Goal: Task Accomplishment & Management: Use online tool/utility

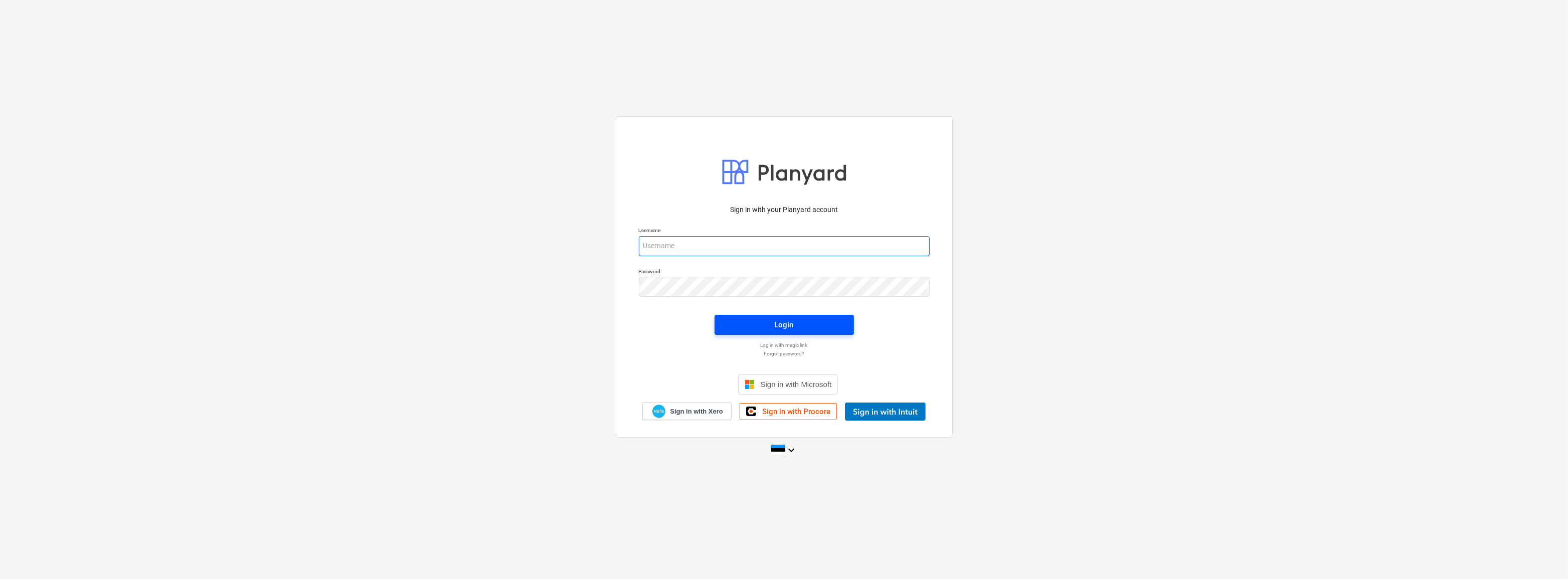
type input "tanel.villmae@bonava.com"
click at [761, 332] on button "Login" at bounding box center [784, 325] width 139 height 20
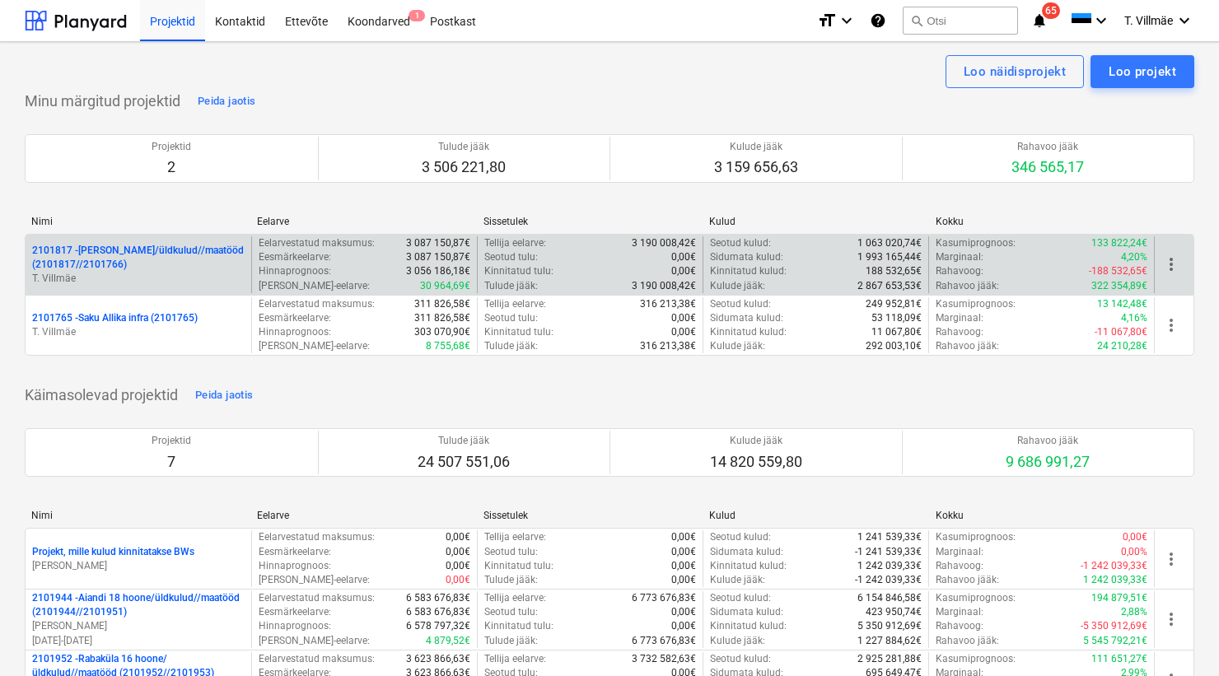
click at [147, 267] on p "2101817 - [PERSON_NAME]/üldkulud//maatööd (2101817//2101766)" at bounding box center [138, 258] width 213 height 28
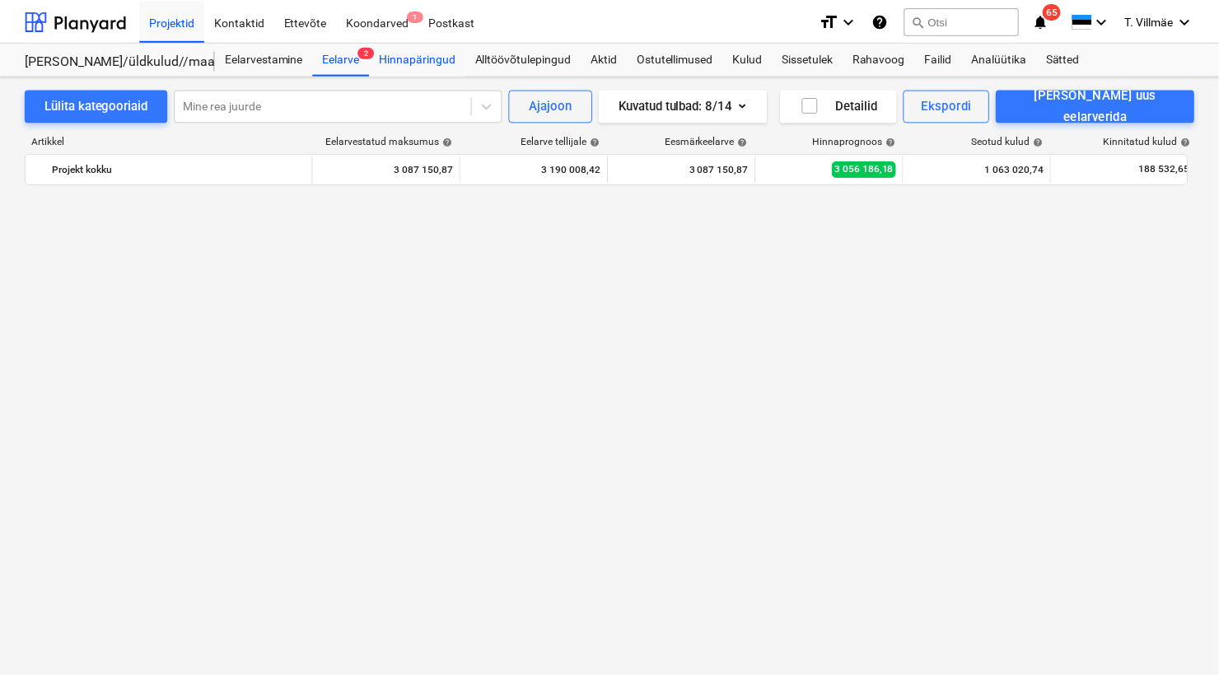
scroll to position [4806, 0]
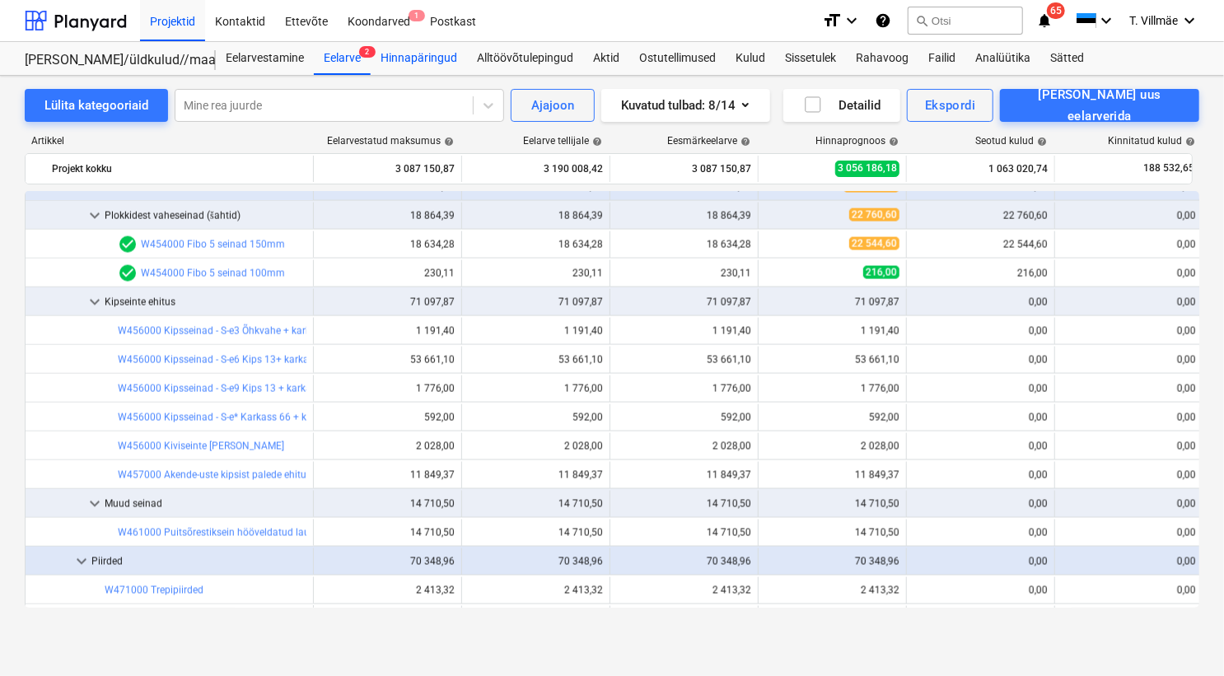
click at [417, 60] on div "Hinnapäringud" at bounding box center [419, 58] width 96 height 33
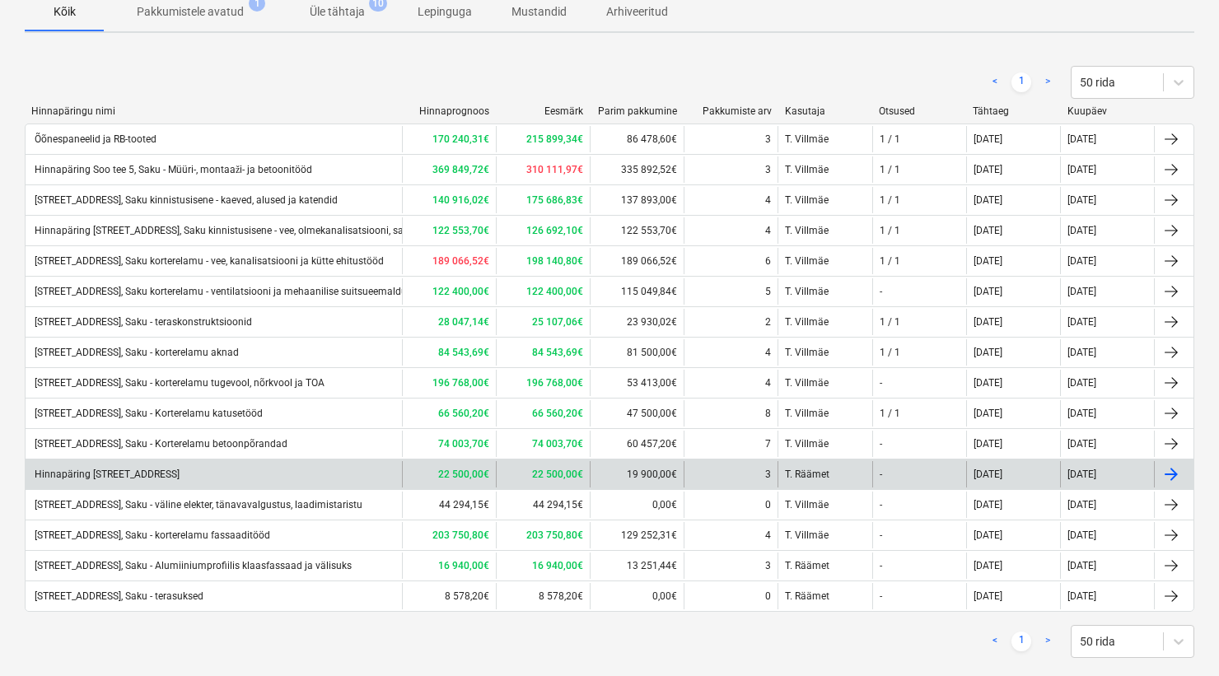
scroll to position [149, 0]
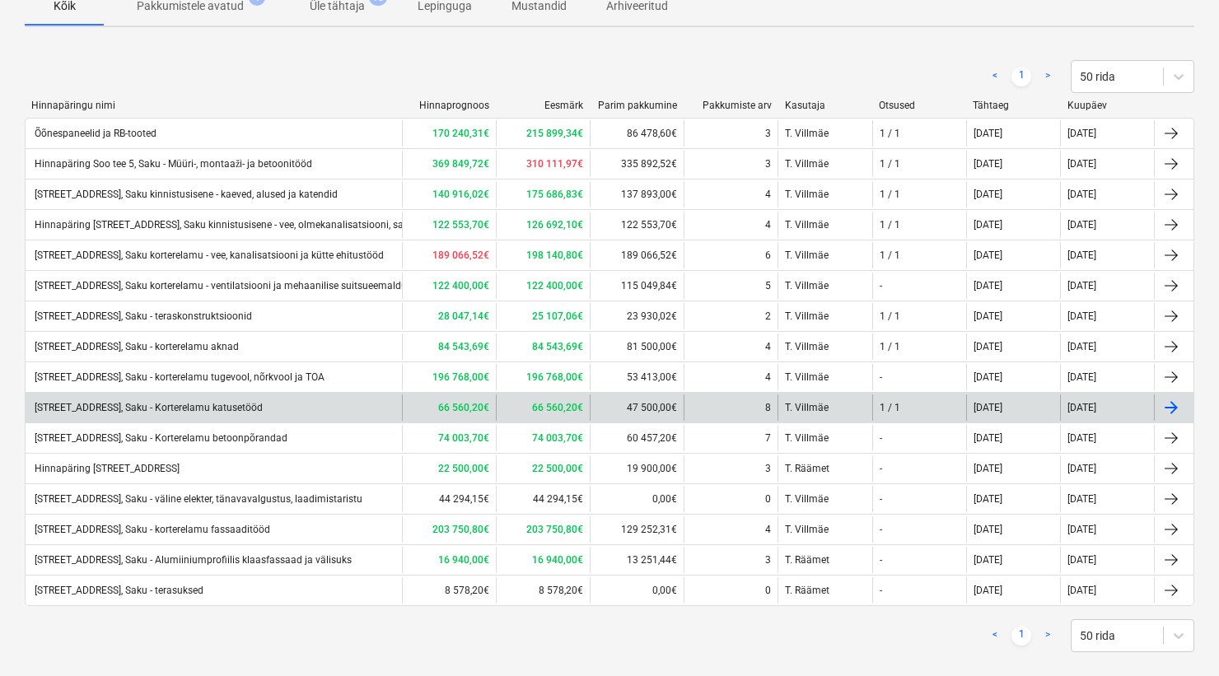
click at [227, 406] on div "[STREET_ADDRESS], Saku - Korterelamu katusetööd" at bounding box center [147, 408] width 231 height 12
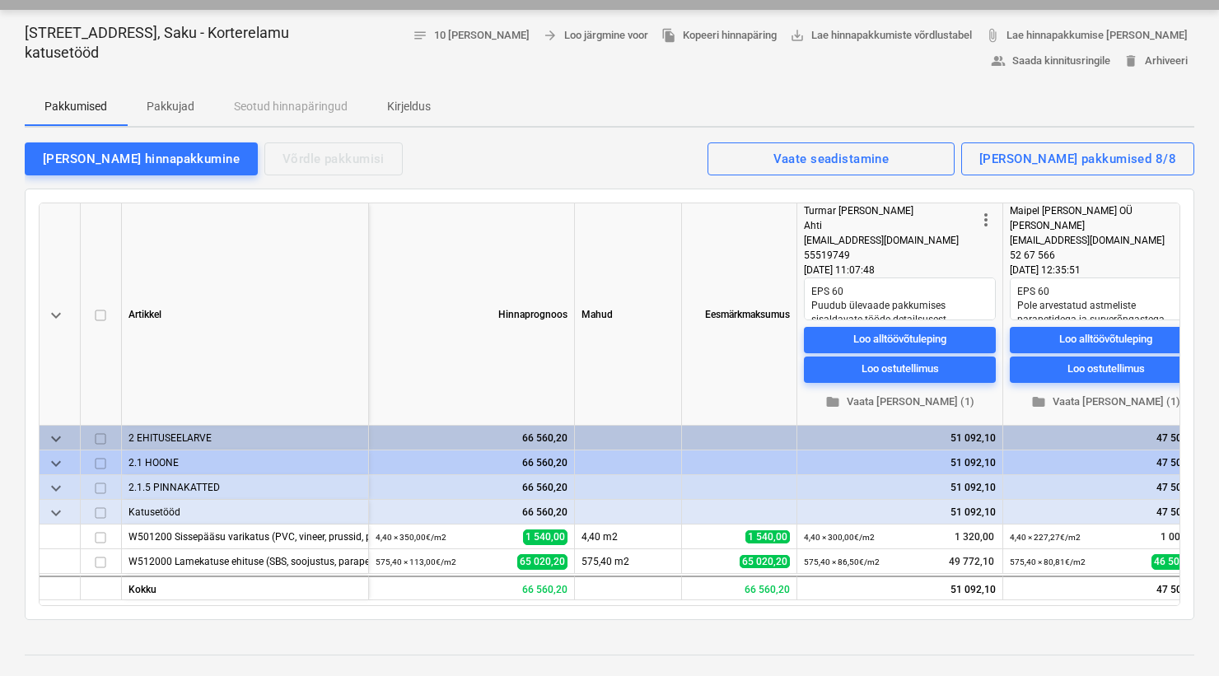
scroll to position [149, 0]
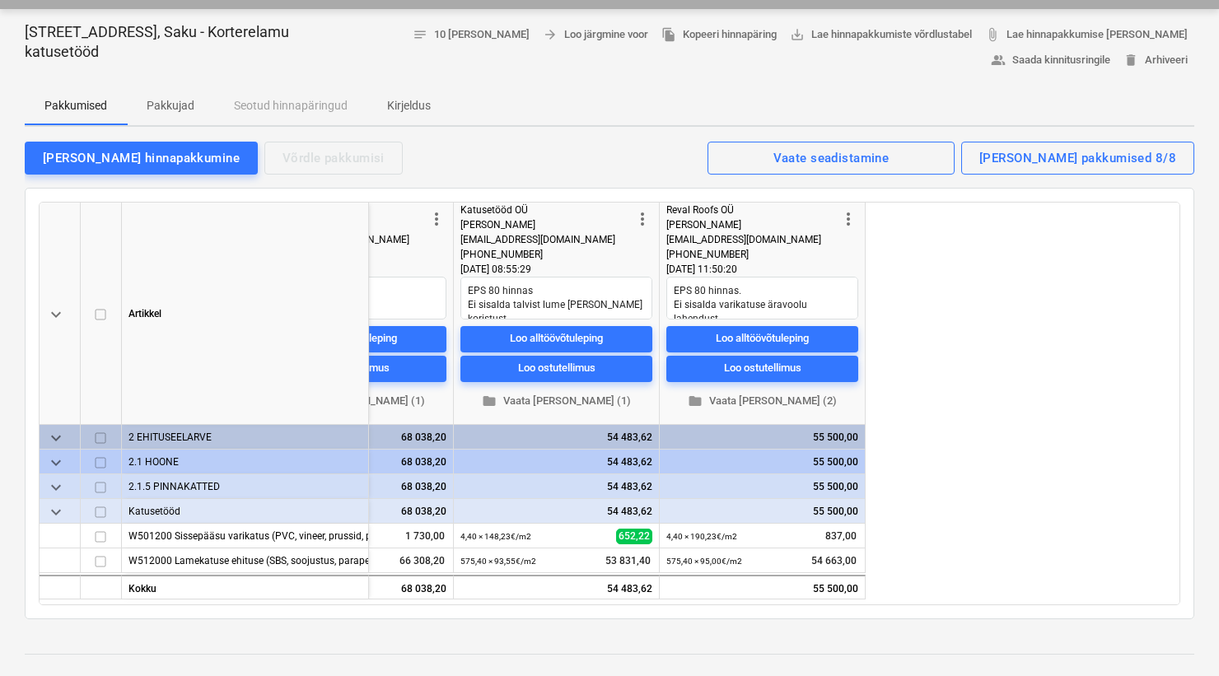
type textarea "x"
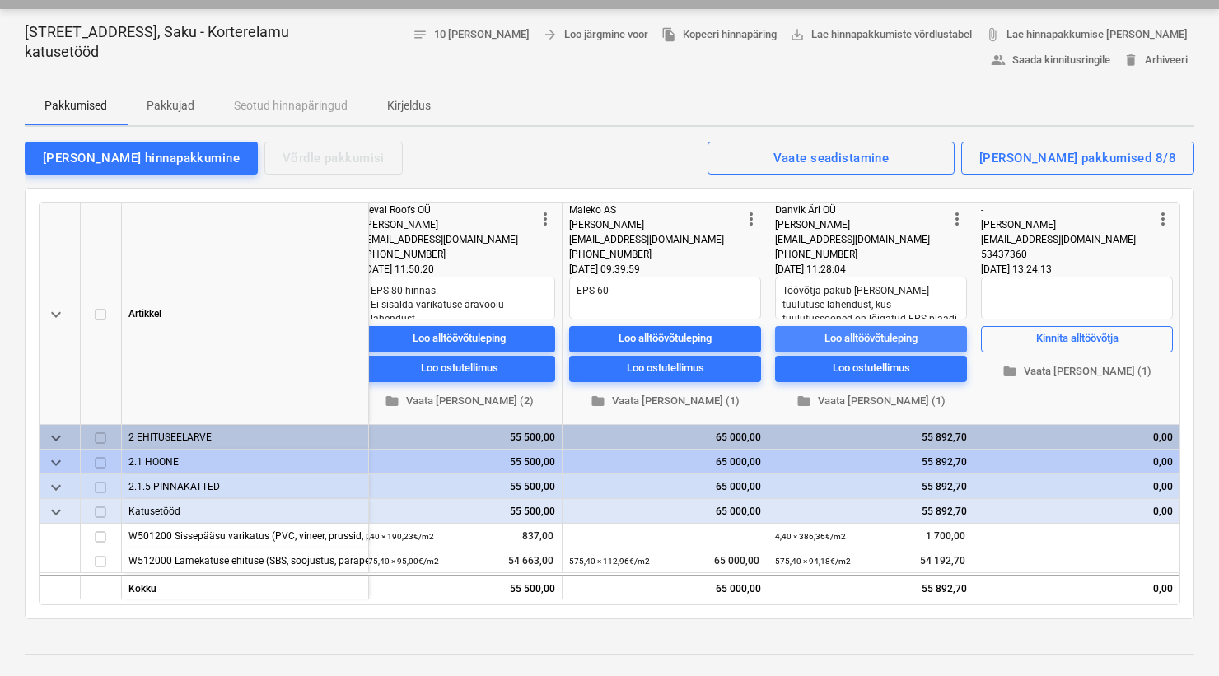
click at [868, 338] on div "Loo alltöövõtuleping" at bounding box center [871, 339] width 93 height 19
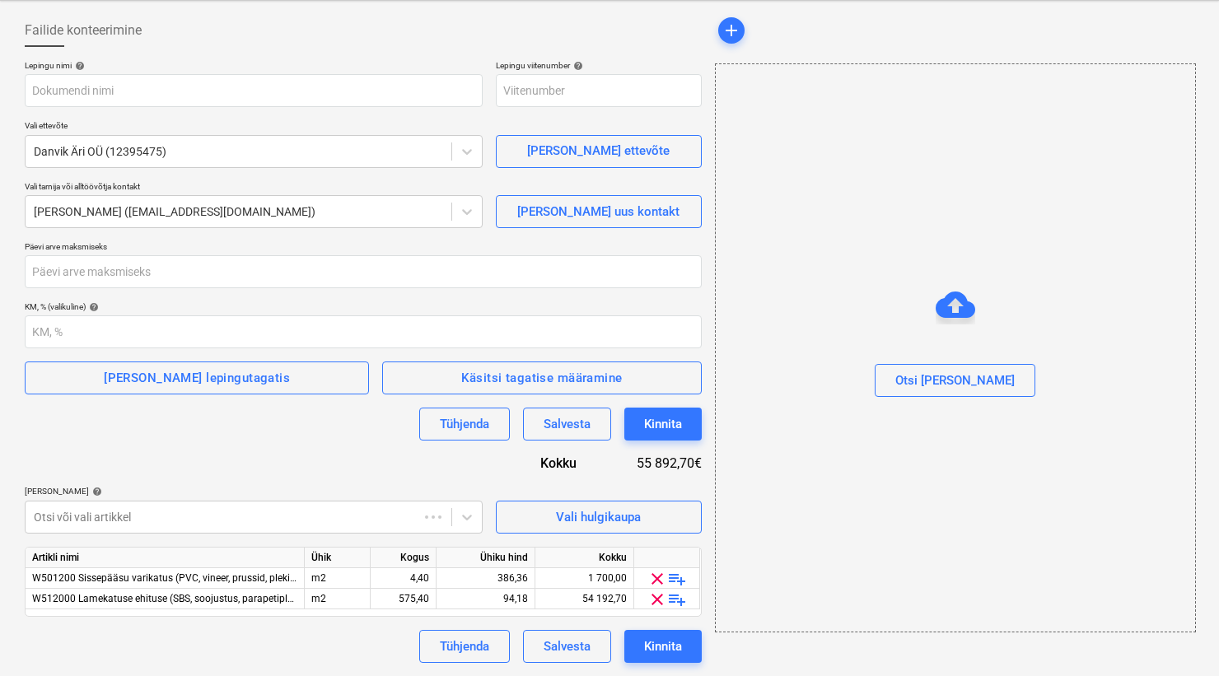
scroll to position [44, 0]
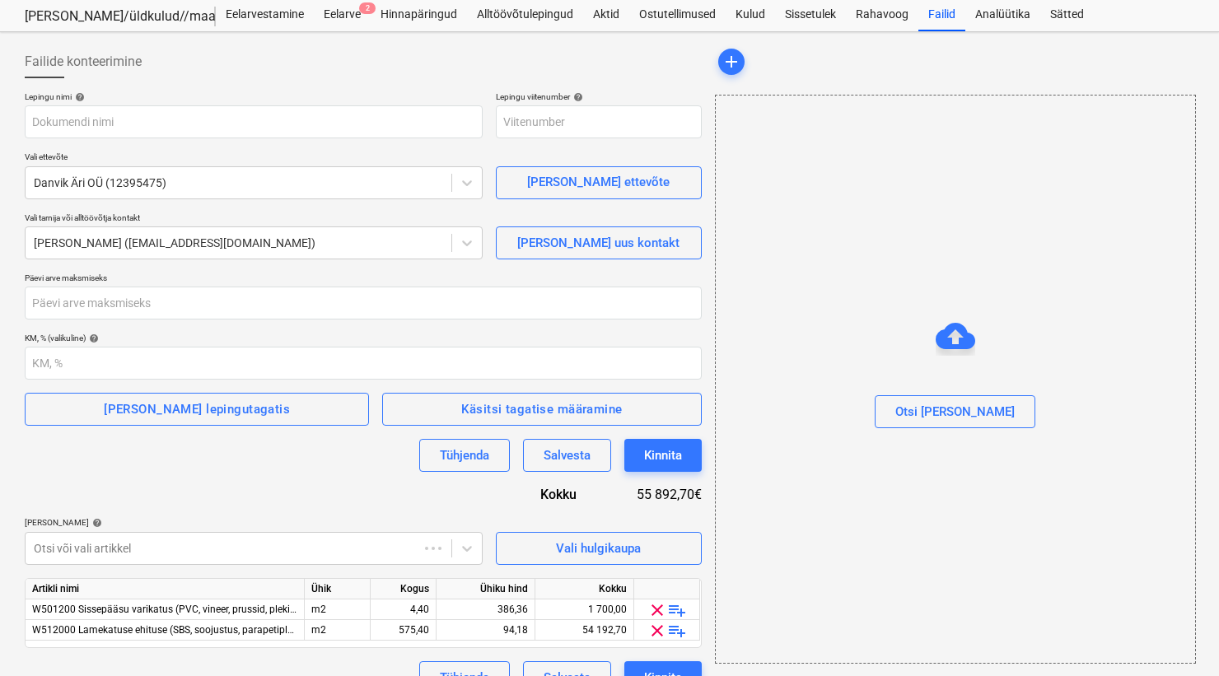
type input "2101817-SO-009"
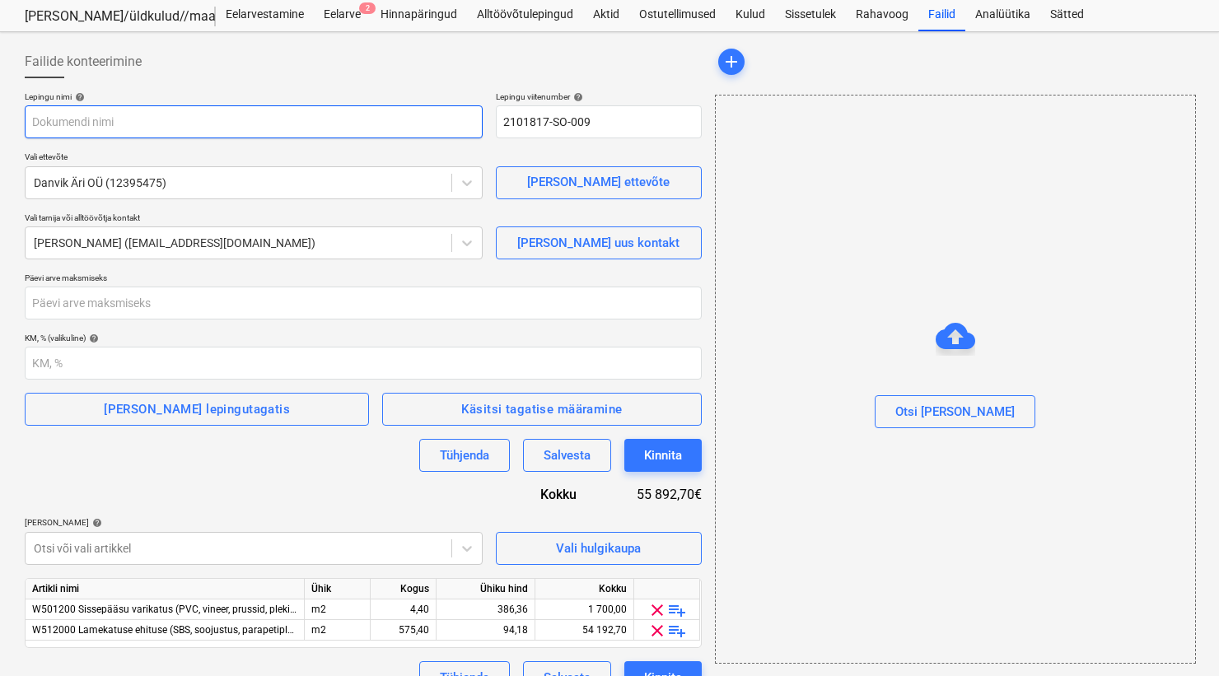
click at [175, 119] on input "text" at bounding box center [254, 121] width 458 height 33
type input "Alltöövõtuleping PRJ2002633-08 - Danvik Äri OÜ - katusetööd"
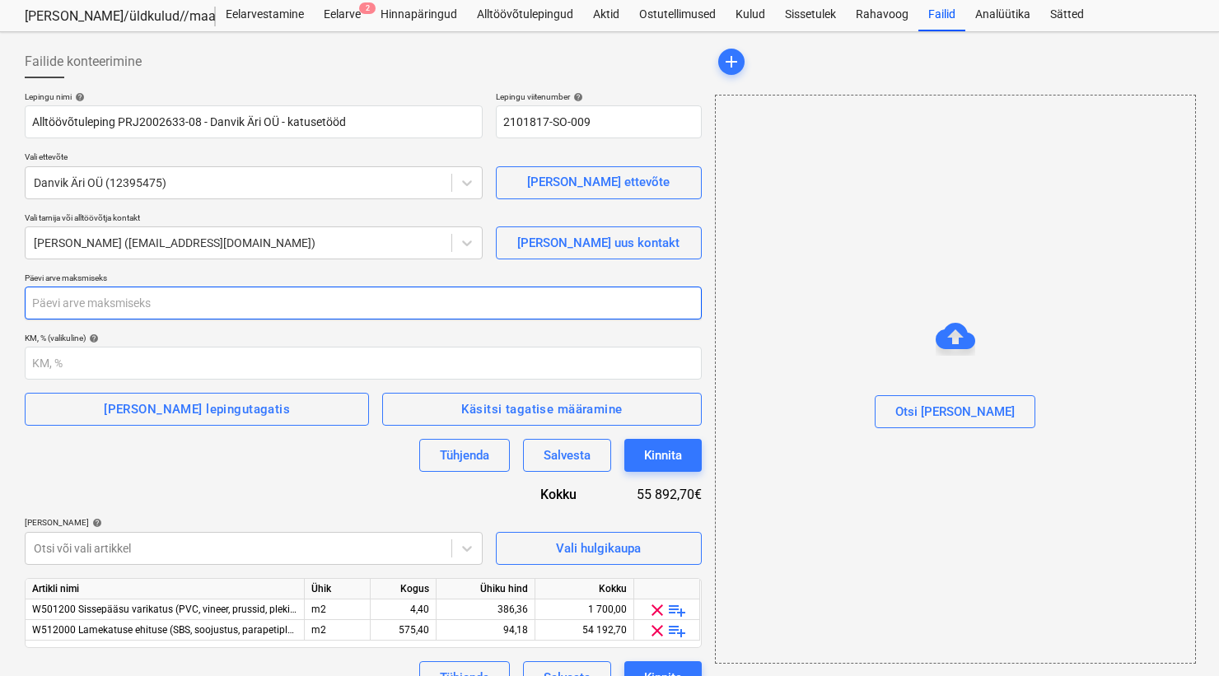
click at [129, 308] on input "number" at bounding box center [363, 303] width 677 height 33
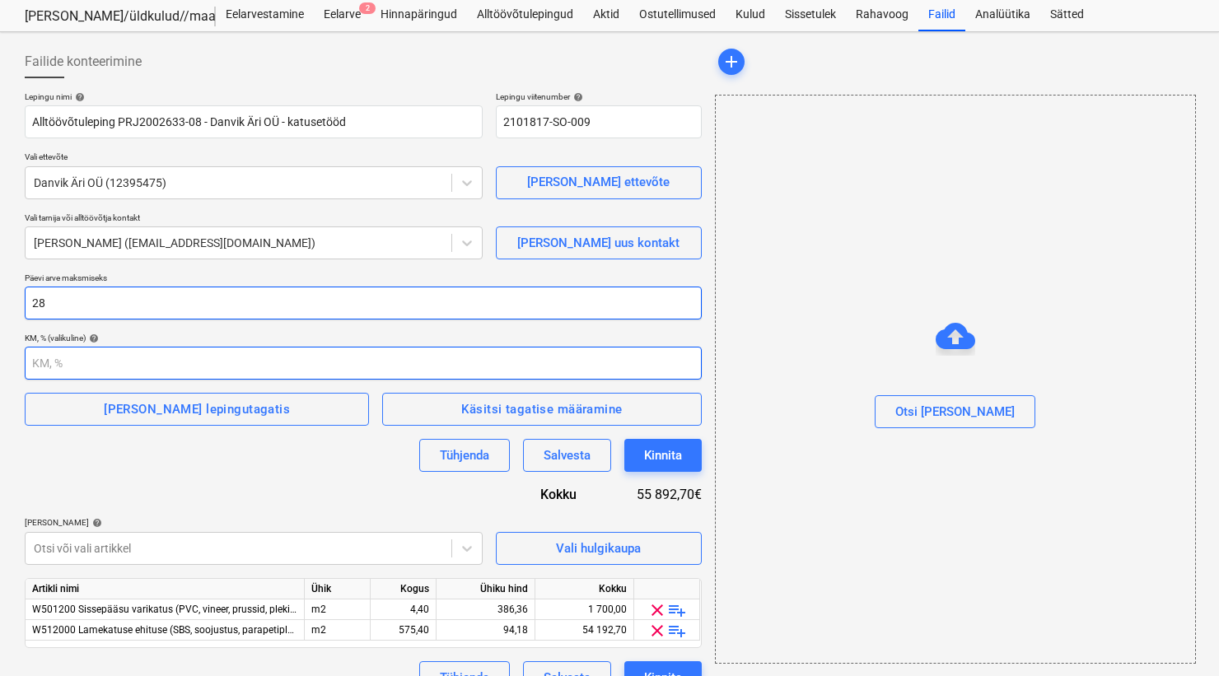
type input "28"
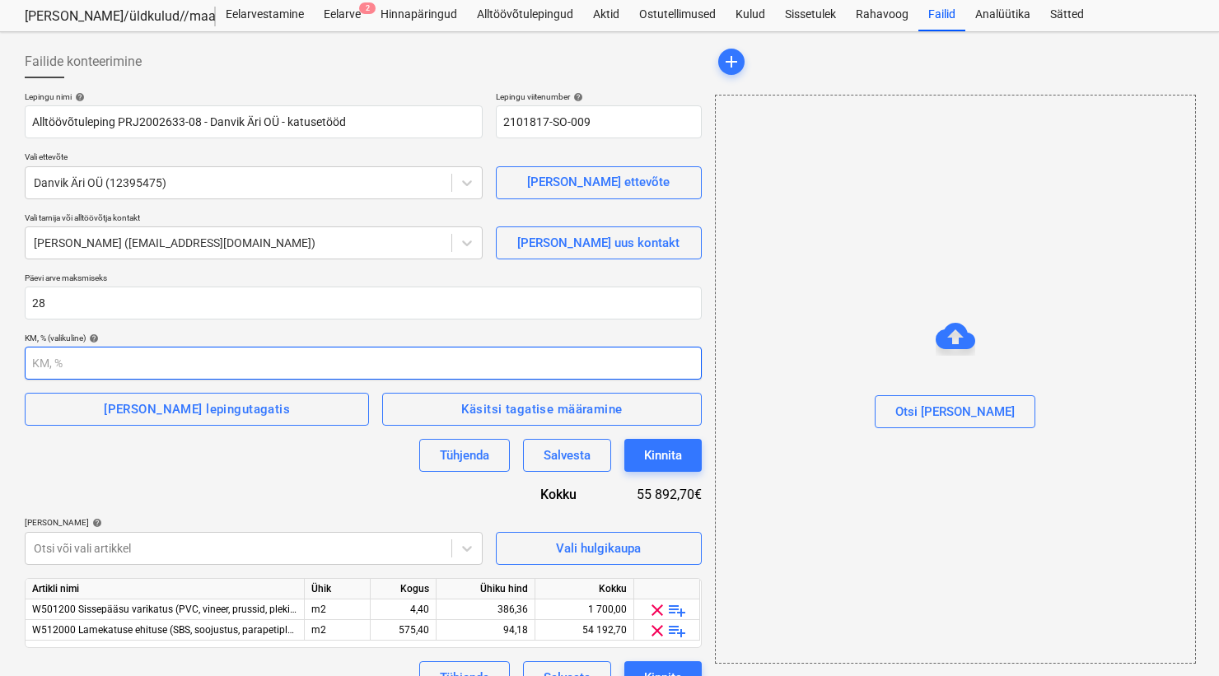
click at [90, 365] on input "number" at bounding box center [363, 363] width 677 height 33
type input "24"
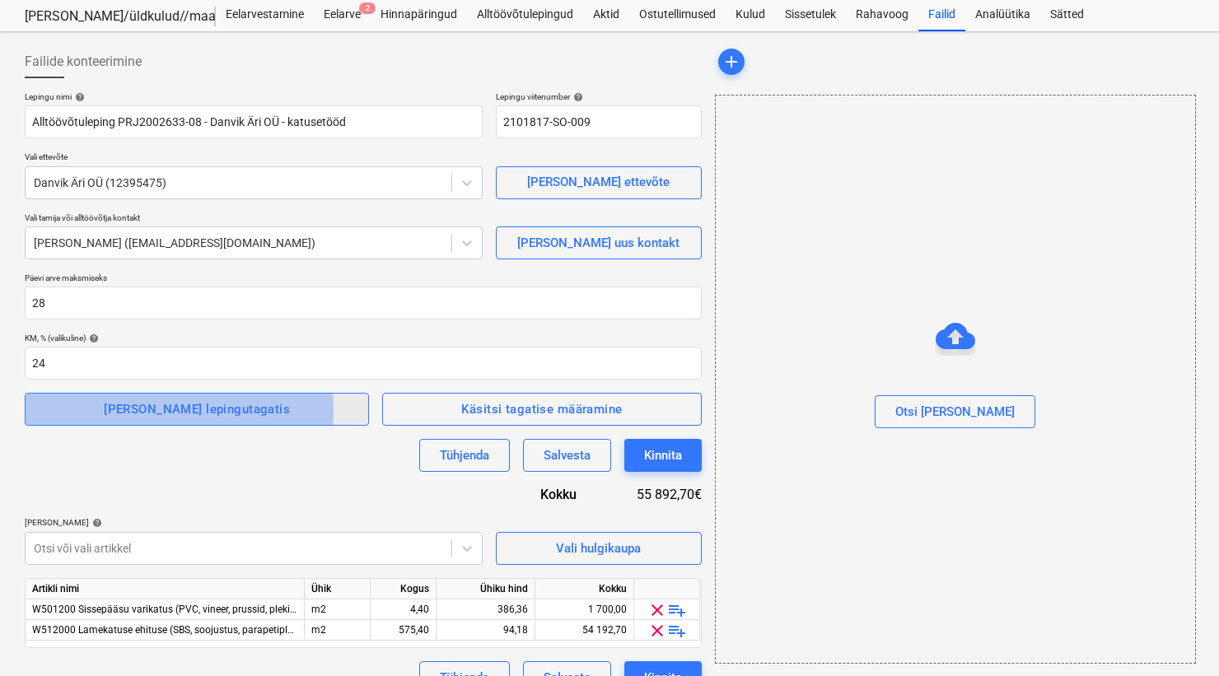
click at [115, 411] on span "[PERSON_NAME] lepingutagatis" at bounding box center [197, 409] width 308 height 21
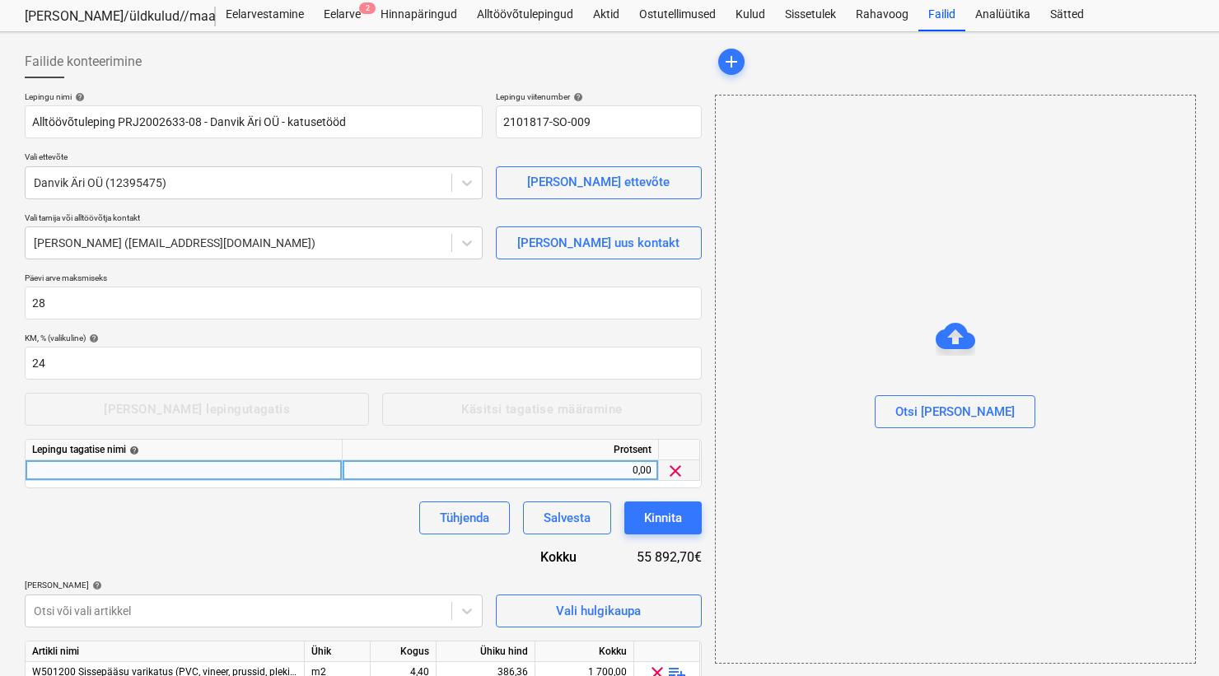
click at [110, 477] on div at bounding box center [184, 471] width 317 height 21
type input "Ehitusaegne tagatis"
click at [582, 472] on div "0,00" at bounding box center [500, 471] width 302 height 21
type input "10"
click at [288, 531] on div "Tühjenda Salvesta Kinnita" at bounding box center [363, 518] width 677 height 33
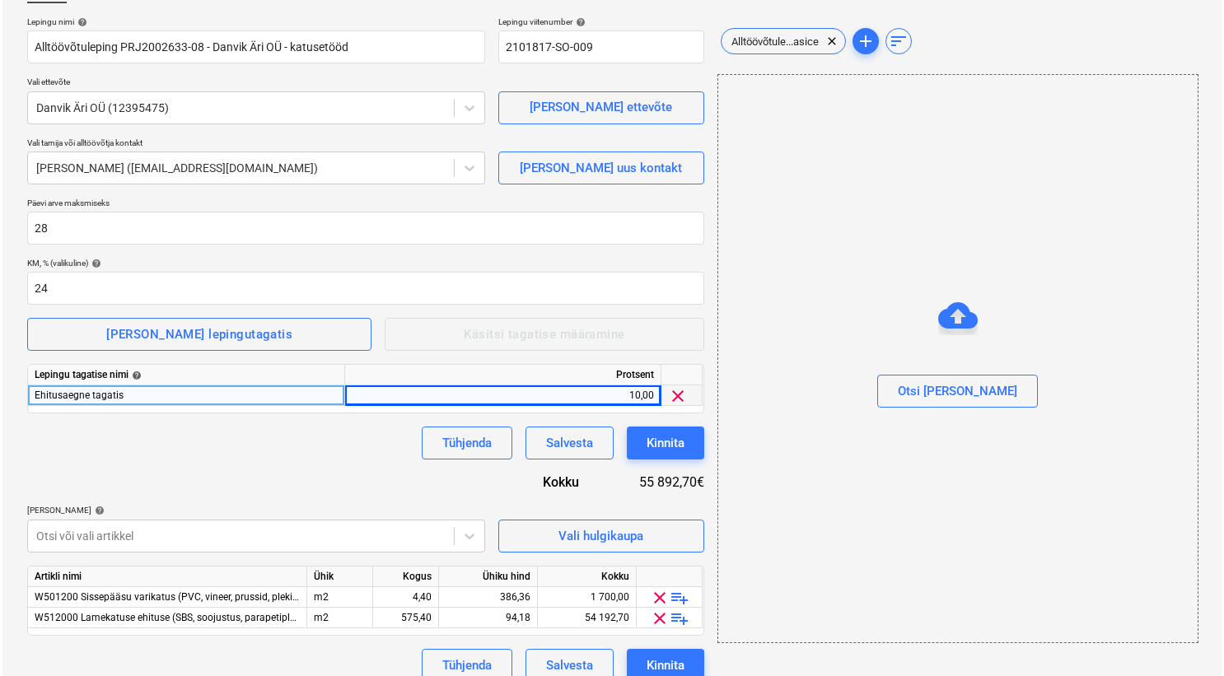
scroll to position [137, 0]
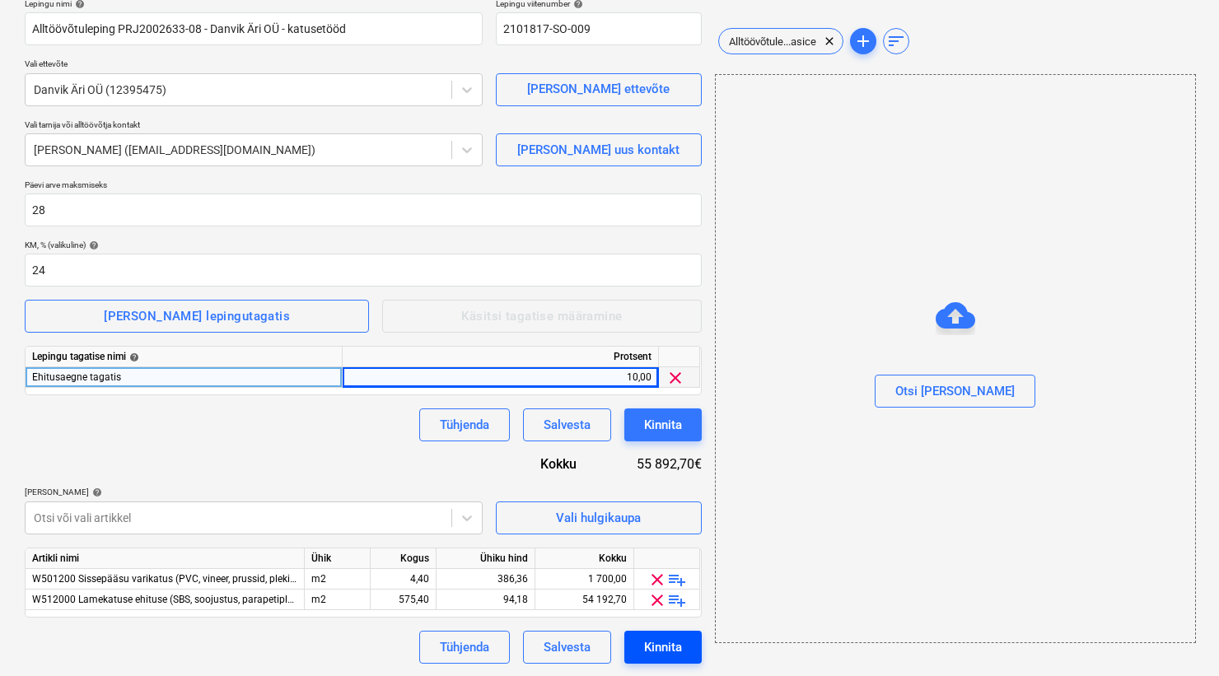
click at [676, 648] on div "Kinnita" at bounding box center [663, 647] width 38 height 21
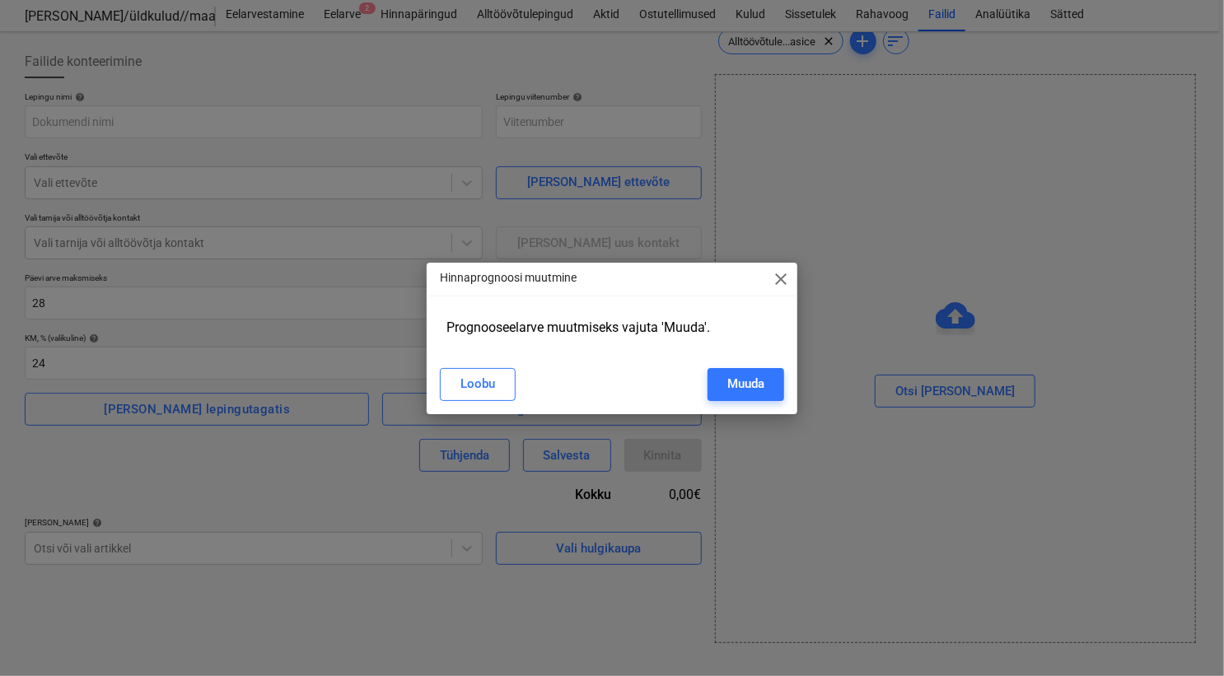
type input "2101817-SO-009"
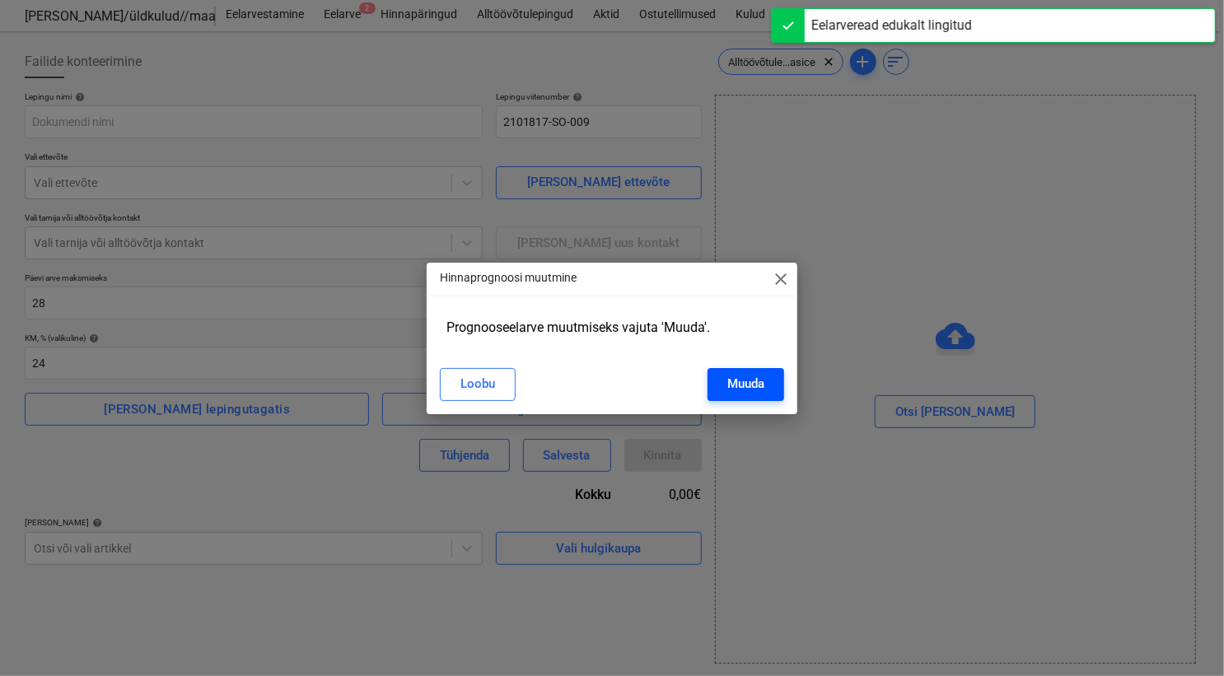
click at [751, 381] on div "Muuda" at bounding box center [745, 383] width 37 height 21
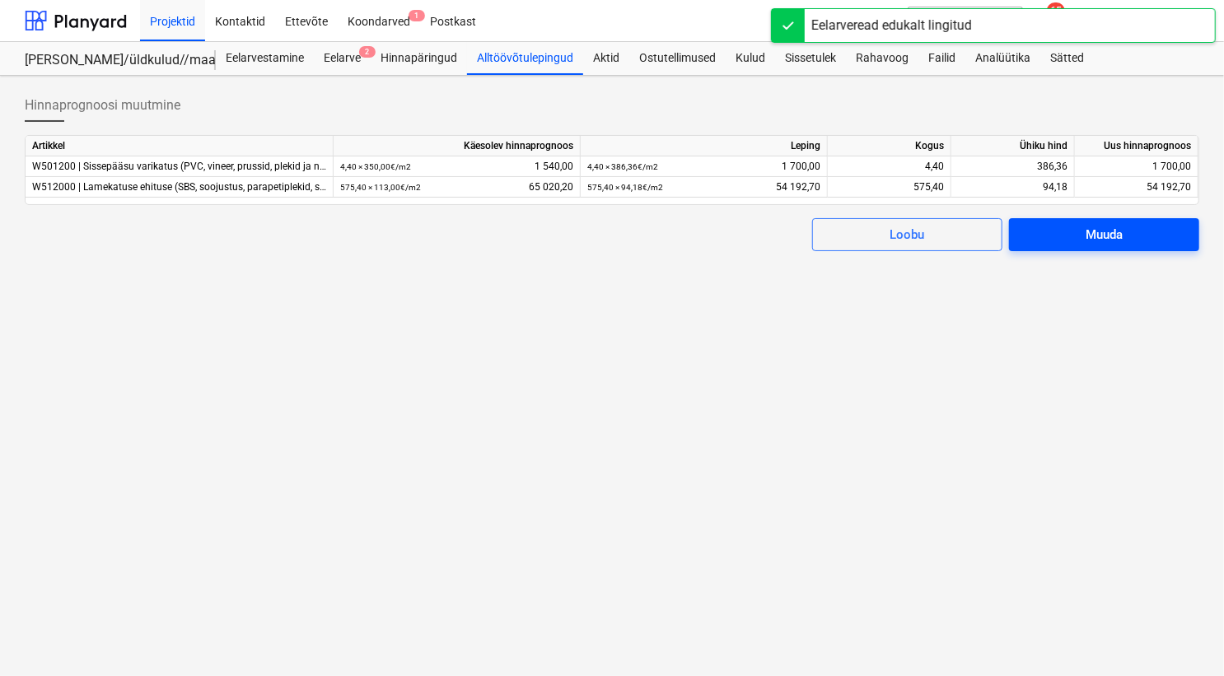
click at [1087, 239] on div "Muuda" at bounding box center [1104, 234] width 37 height 21
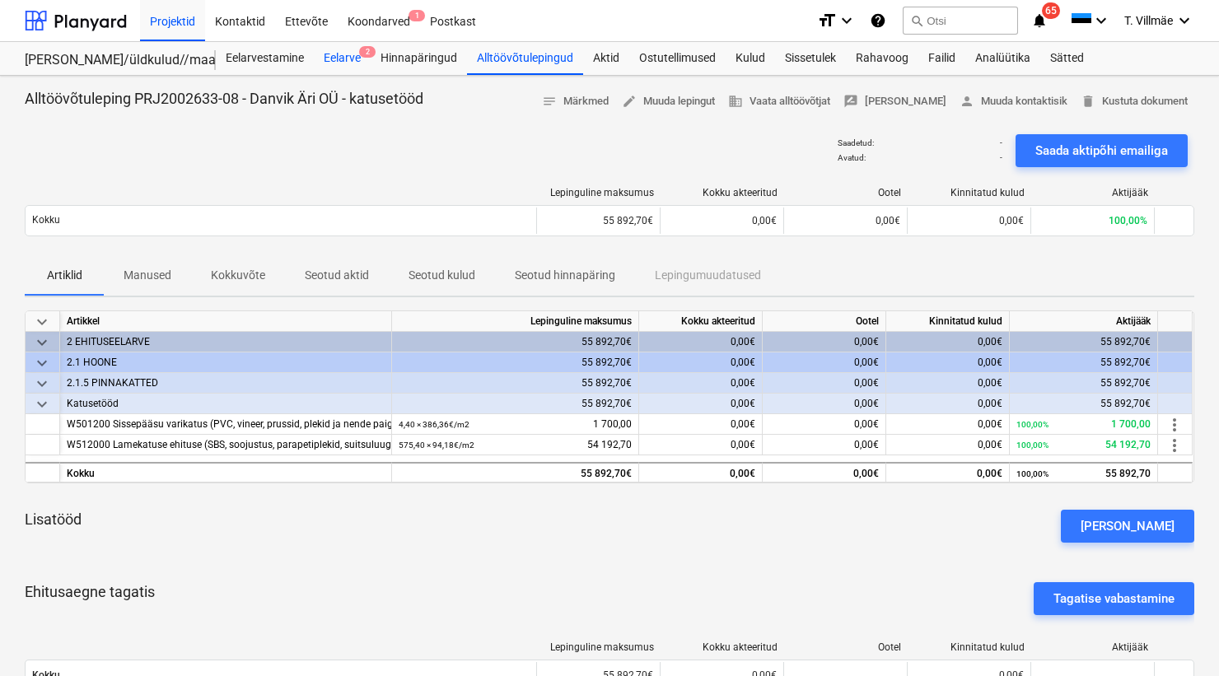
click at [342, 58] on div "Eelarve 2" at bounding box center [342, 58] width 57 height 33
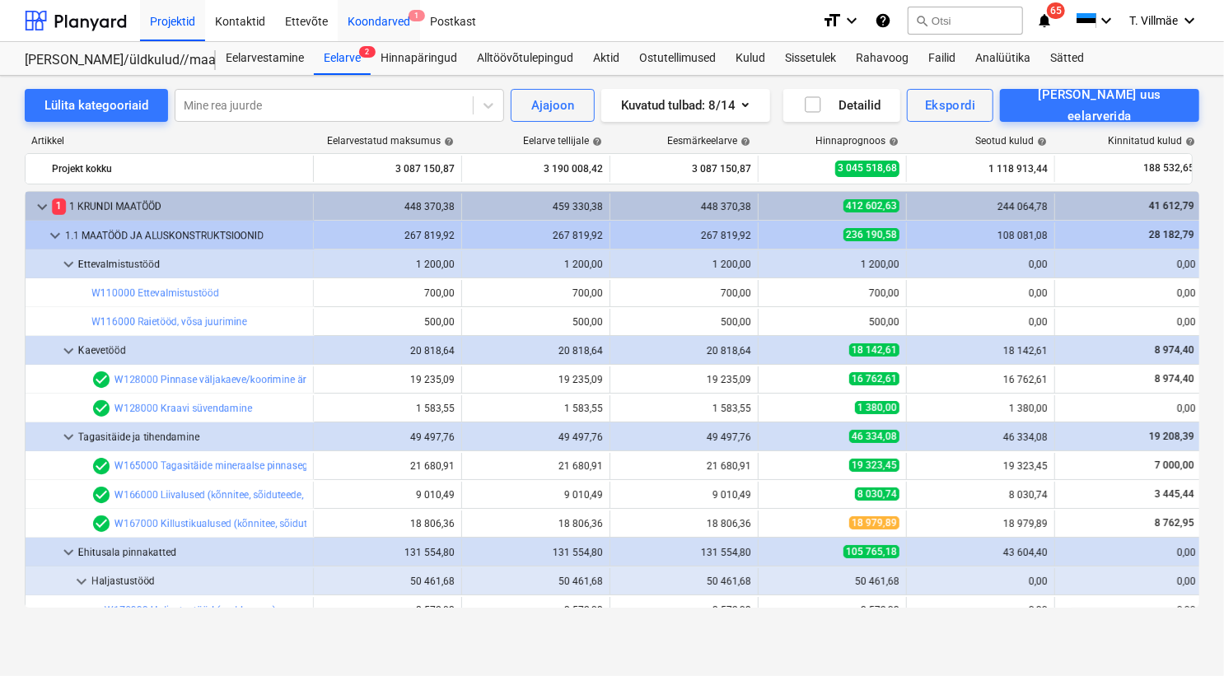
click at [393, 23] on div "Koondarved 1" at bounding box center [379, 20] width 82 height 42
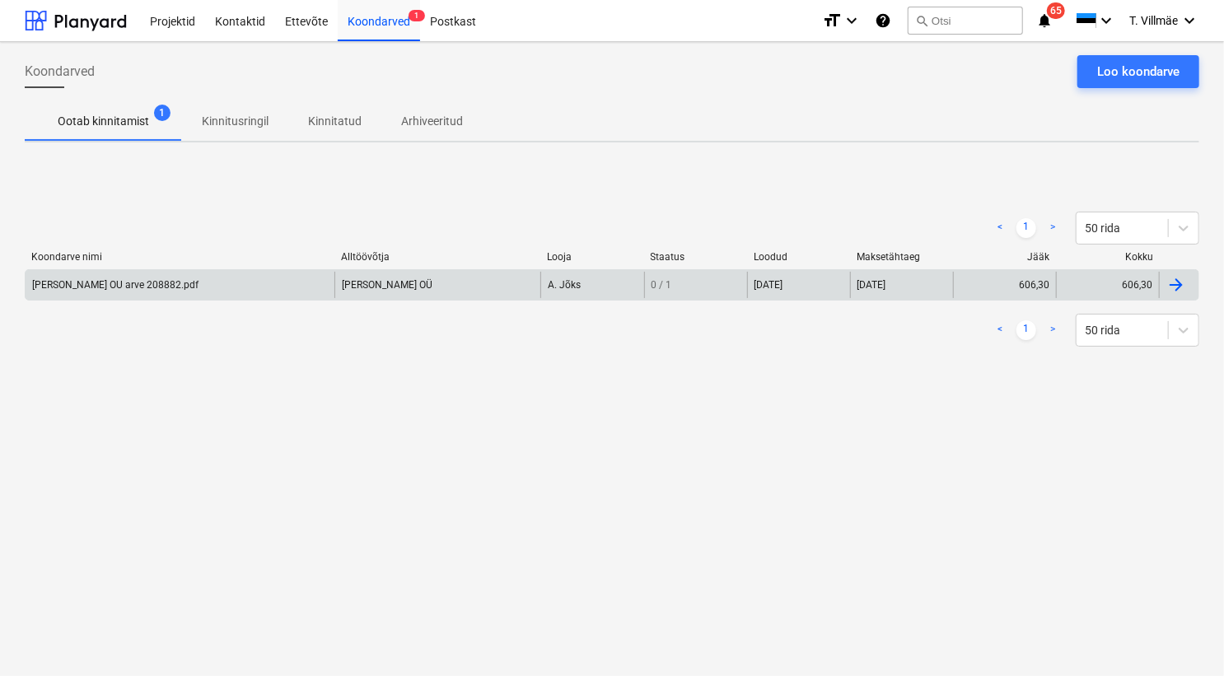
click at [123, 285] on div "[PERSON_NAME] OU arve 208882.pdf" at bounding box center [115, 285] width 166 height 12
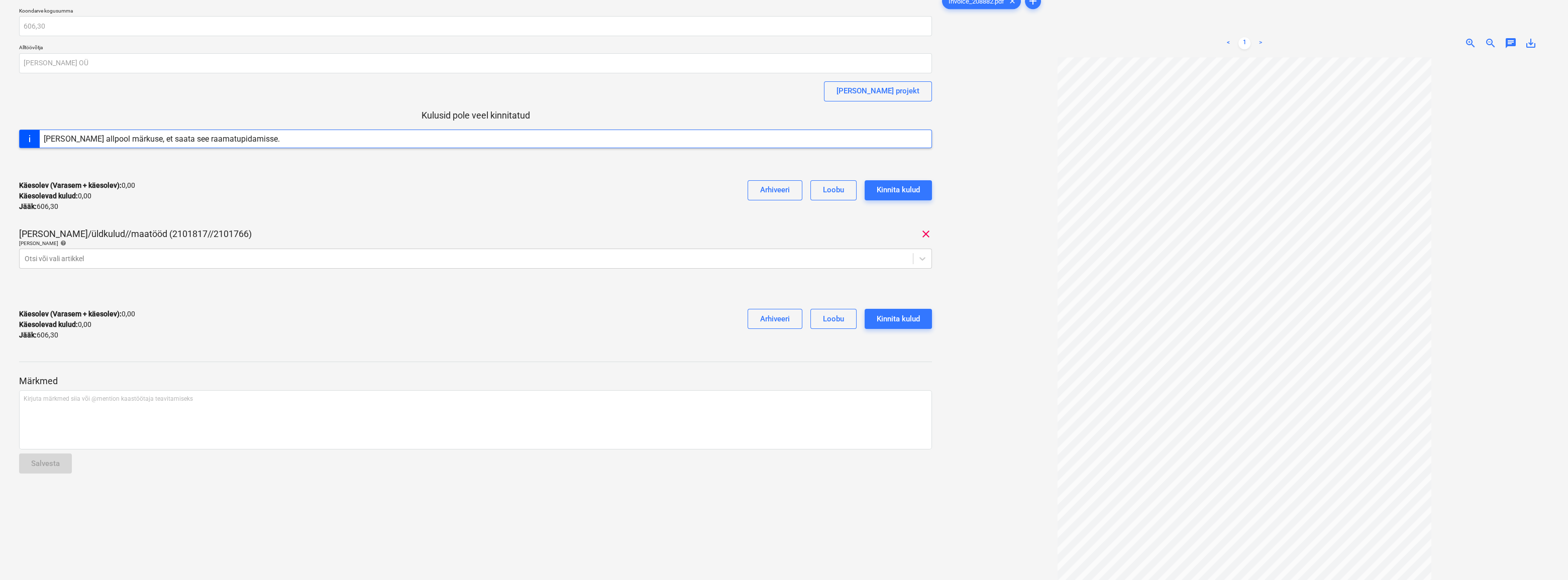
scroll to position [41, 0]
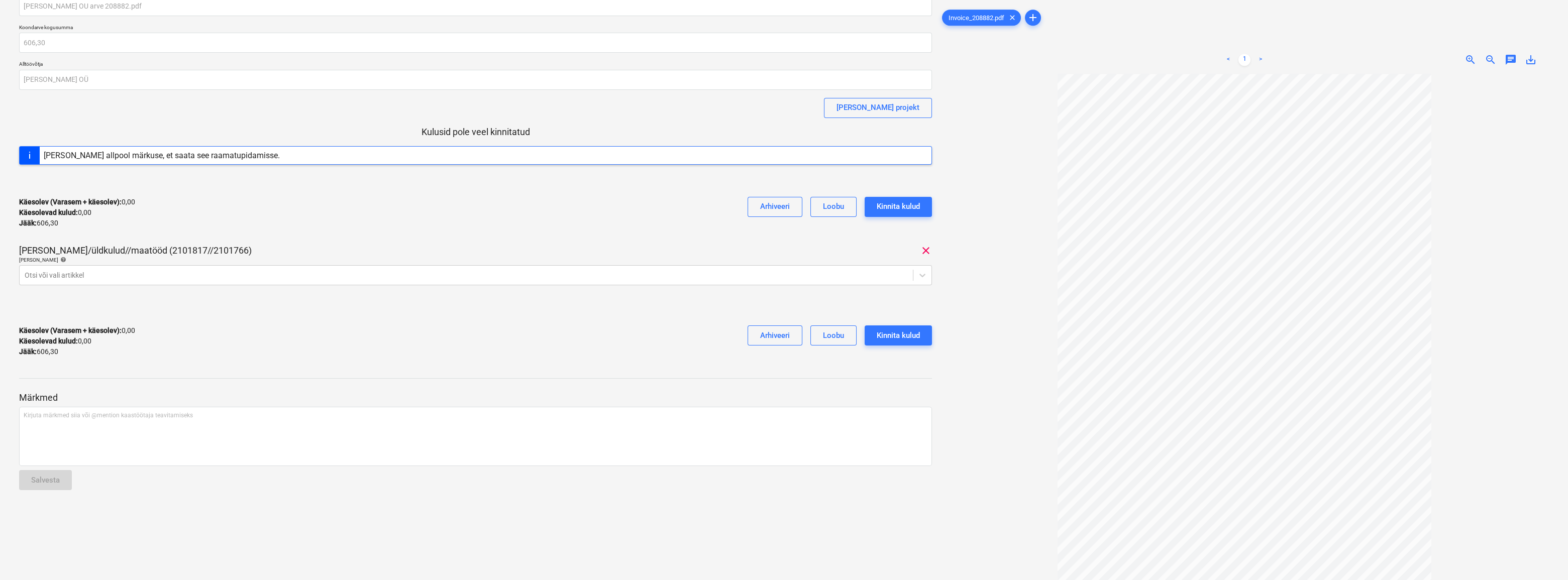
click at [551, 359] on div "Käesolev (Varasem + käesolev) : 0,00 Käesolevad kulud : 0,00 Jääk : 606,30 Arhi…" at bounding box center [475, 342] width 913 height 48
click at [746, 274] on icon at bounding box center [922, 275] width 10 height 10
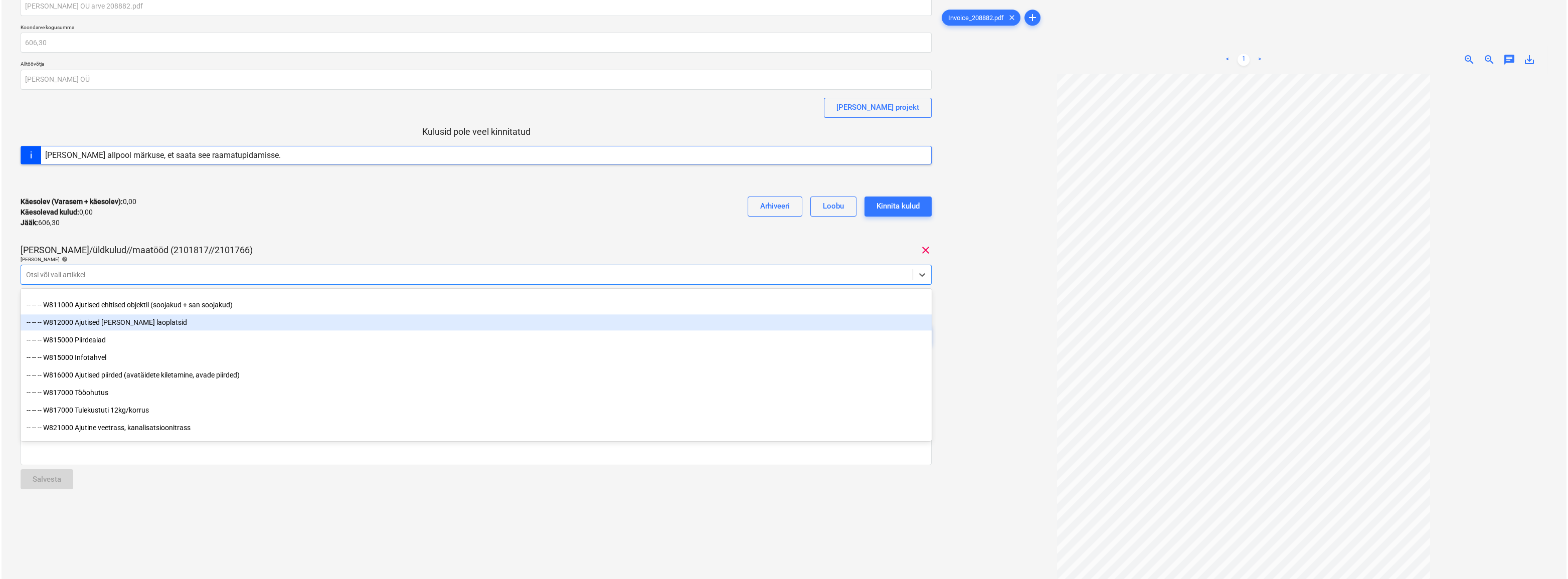
scroll to position [5197, 0]
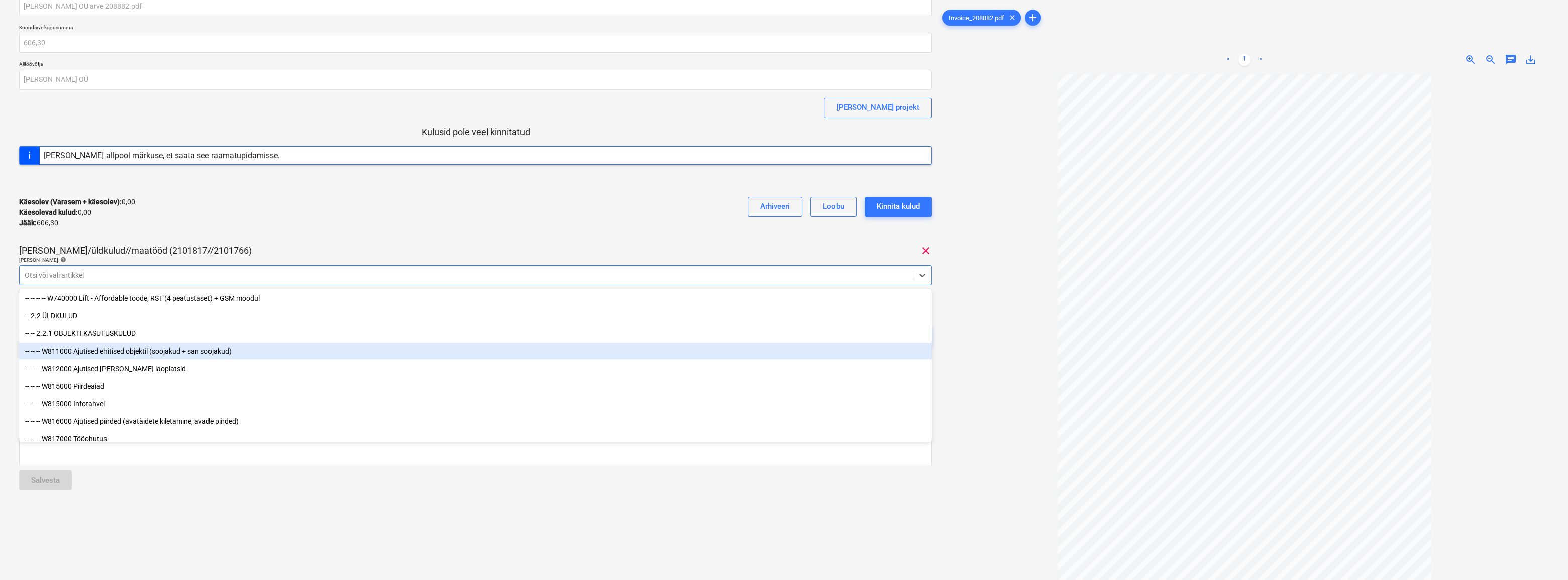
click at [125, 353] on div "-- -- -- W811000 Ajutised ehitised objektil (soojakud + san soojakud)" at bounding box center [475, 351] width 913 height 16
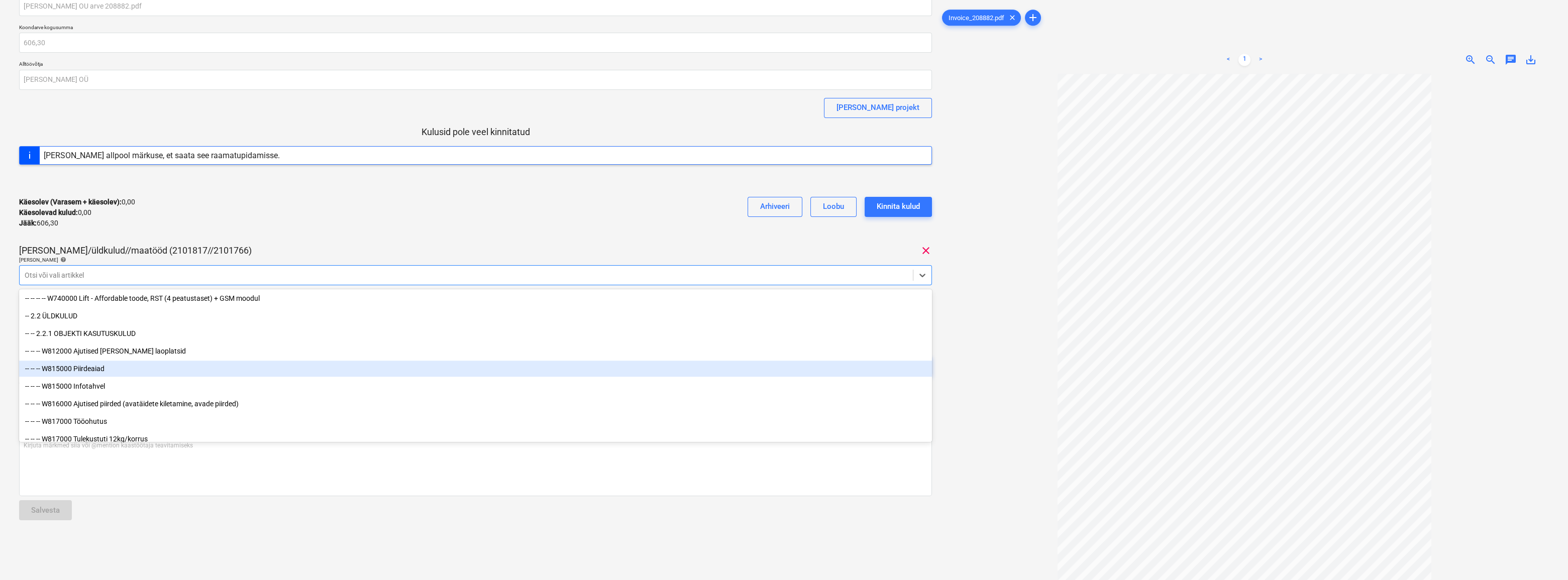
click at [109, 370] on div "-- -- -- W815000 Piirdeaiad" at bounding box center [475, 368] width 913 height 16
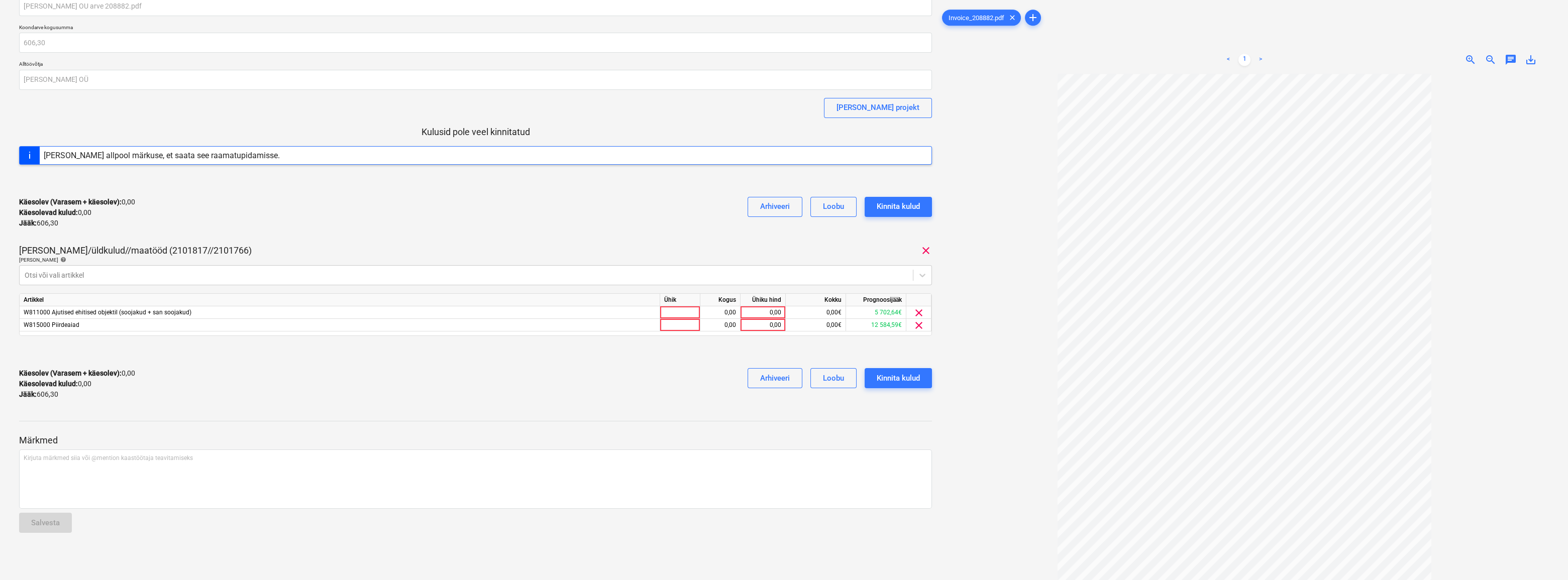
click at [332, 241] on div "[PERSON_NAME] OU arve 208882.pdf Koondarve kogusumma 606,30 Alltöövõtja [PERSON…" at bounding box center [475, 202] width 913 height 412
click at [670, 381] on div "Käesolev (Varasem + käesolev) : 0,00 Käesolevad kulud : 0,00 Jääk : 606,30 Arhi…" at bounding box center [475, 384] width 913 height 48
click at [679, 316] on div at bounding box center [680, 313] width 40 height 13
type input "kmpl"
click at [723, 311] on div "0,00" at bounding box center [720, 313] width 32 height 13
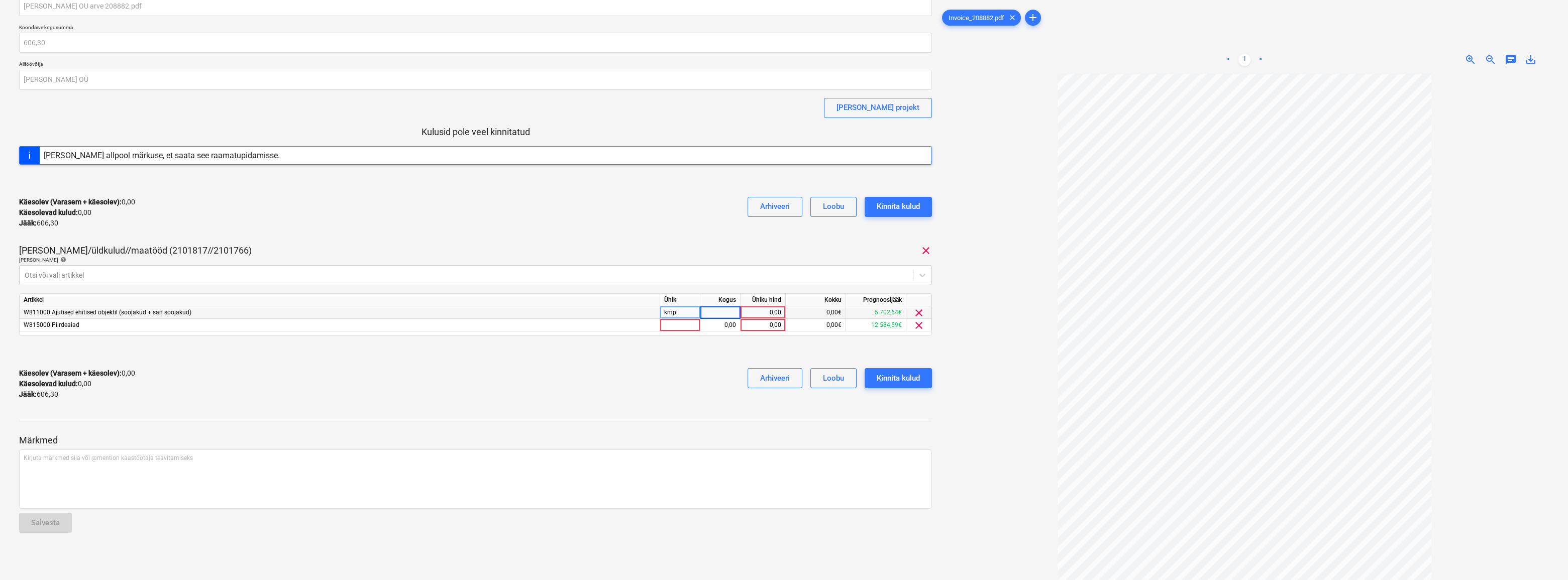
type input "1"
click at [746, 312] on div "0,00" at bounding box center [763, 313] width 37 height 13
type input "45"
click at [672, 370] on div "Käesolev (Varasem + käesolev) : 0,00 Käesolevad kulud : 0,00 Jääk : 606,30 Arhi…" at bounding box center [475, 384] width 913 height 48
click at [690, 326] on div at bounding box center [680, 325] width 40 height 13
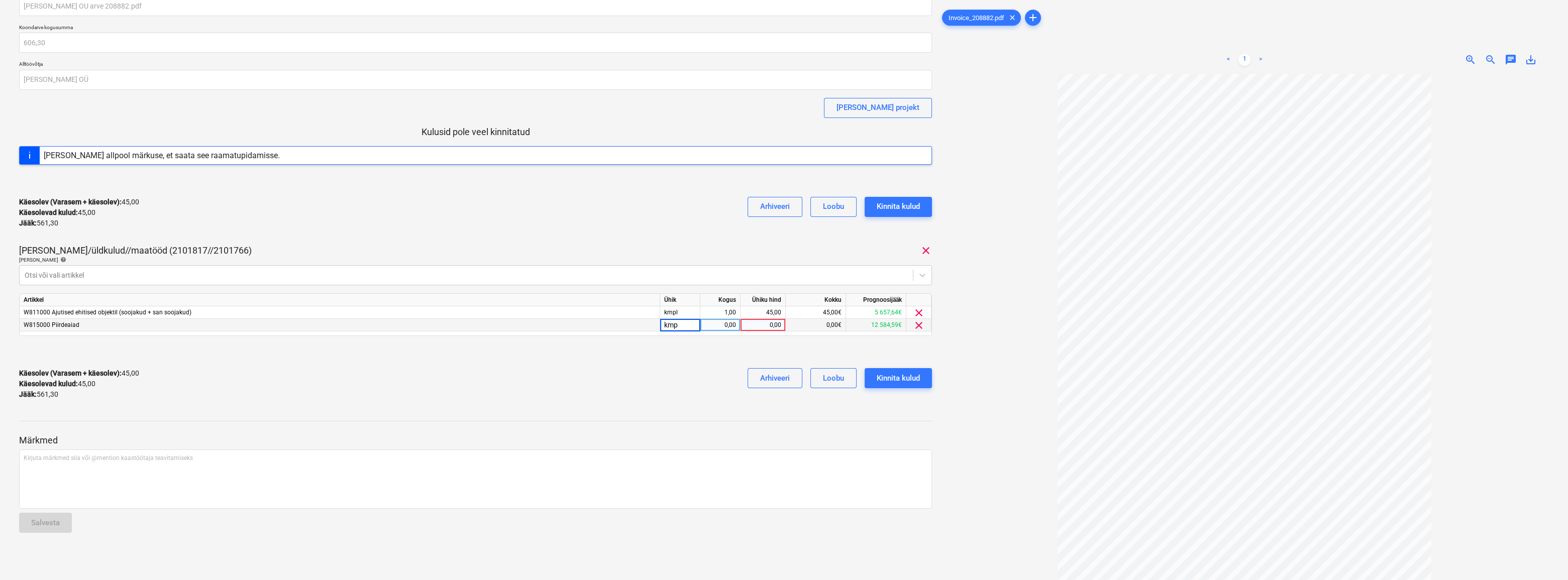
type input "kmpl"
click at [725, 326] on div "0,00" at bounding box center [720, 325] width 32 height 13
type input "1"
click at [746, 324] on div "0,00" at bounding box center [763, 325] width 37 height 13
type input "561,3"
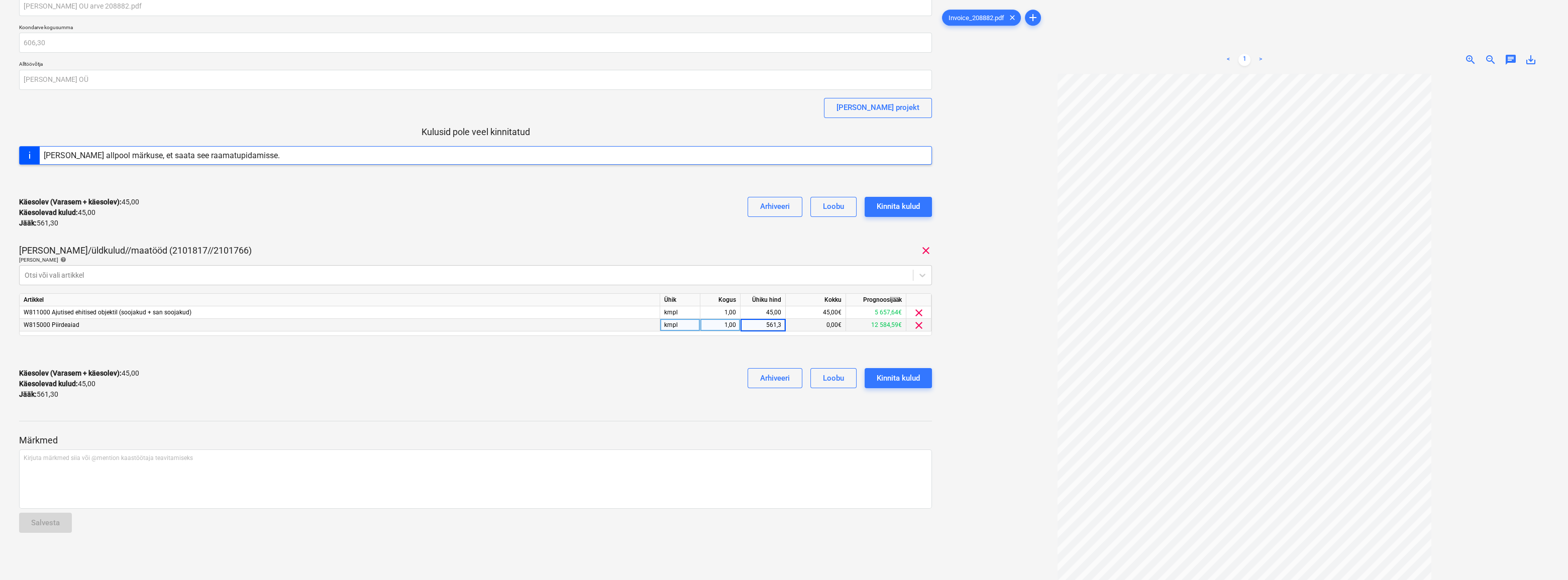
click at [608, 390] on div "Käesolev (Varasem + käesolev) : 45,00 Käesolevad kulud : 45,00 Jääk : 561,30 Ar…" at bounding box center [475, 384] width 913 height 48
click at [746, 376] on div "Kinnita kulud" at bounding box center [898, 378] width 43 height 13
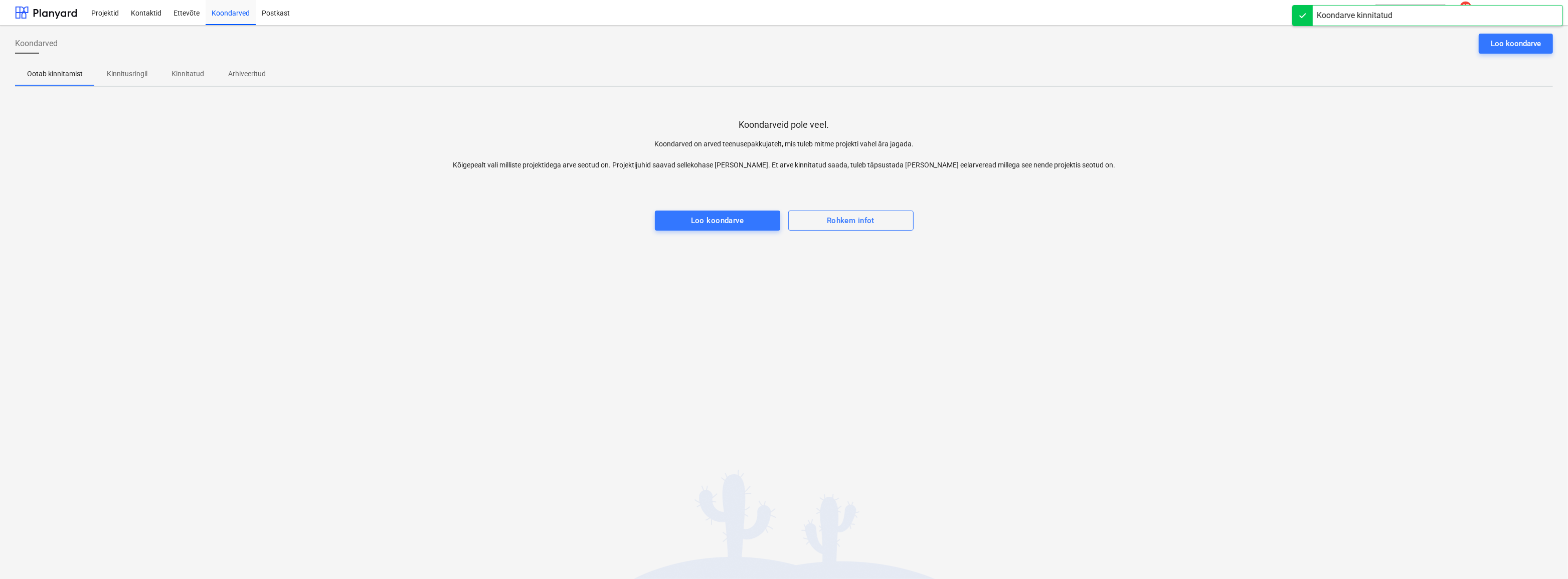
click at [387, 141] on div "Koondarveid pole veel. Koondarved on arved teenusepakkujatelt, mis tuleb mitme …" at bounding box center [784, 170] width 1538 height 150
click at [107, 15] on div "Projektid" at bounding box center [105, 12] width 40 height 26
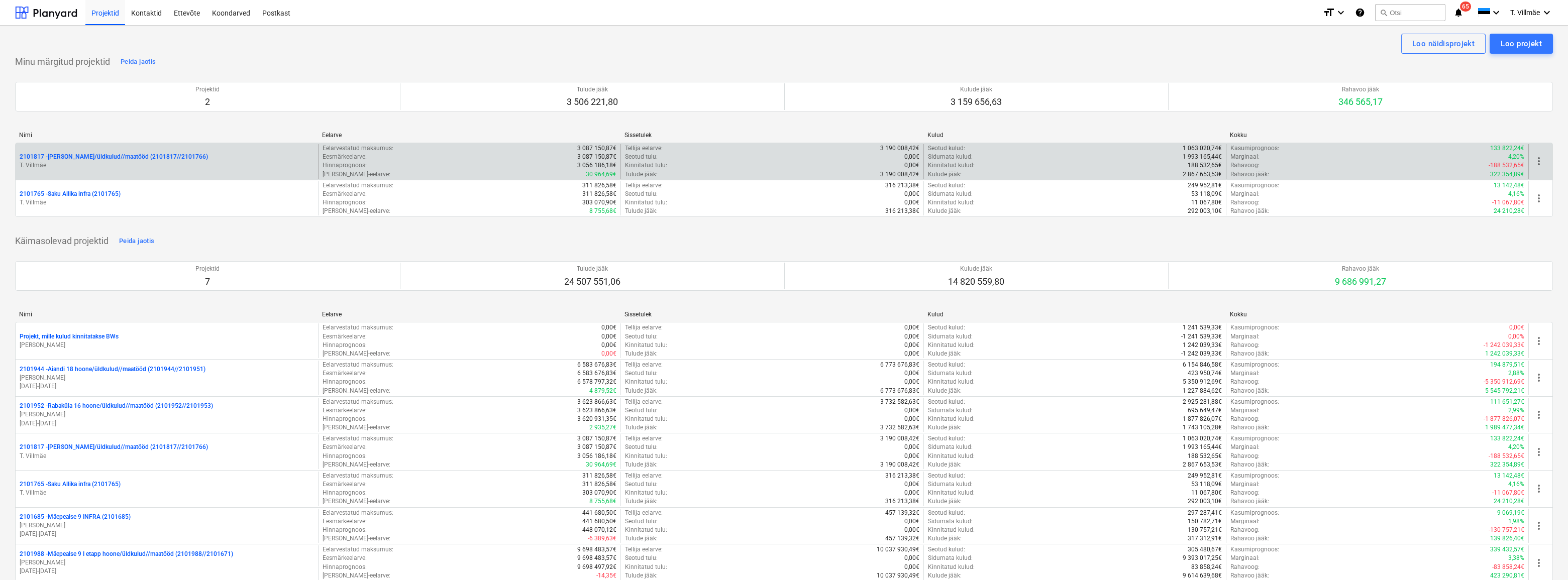
click at [91, 158] on p "2101817 - [PERSON_NAME]/üldkulud//maatööd (2101817//2101766)" at bounding box center [113, 157] width 188 height 9
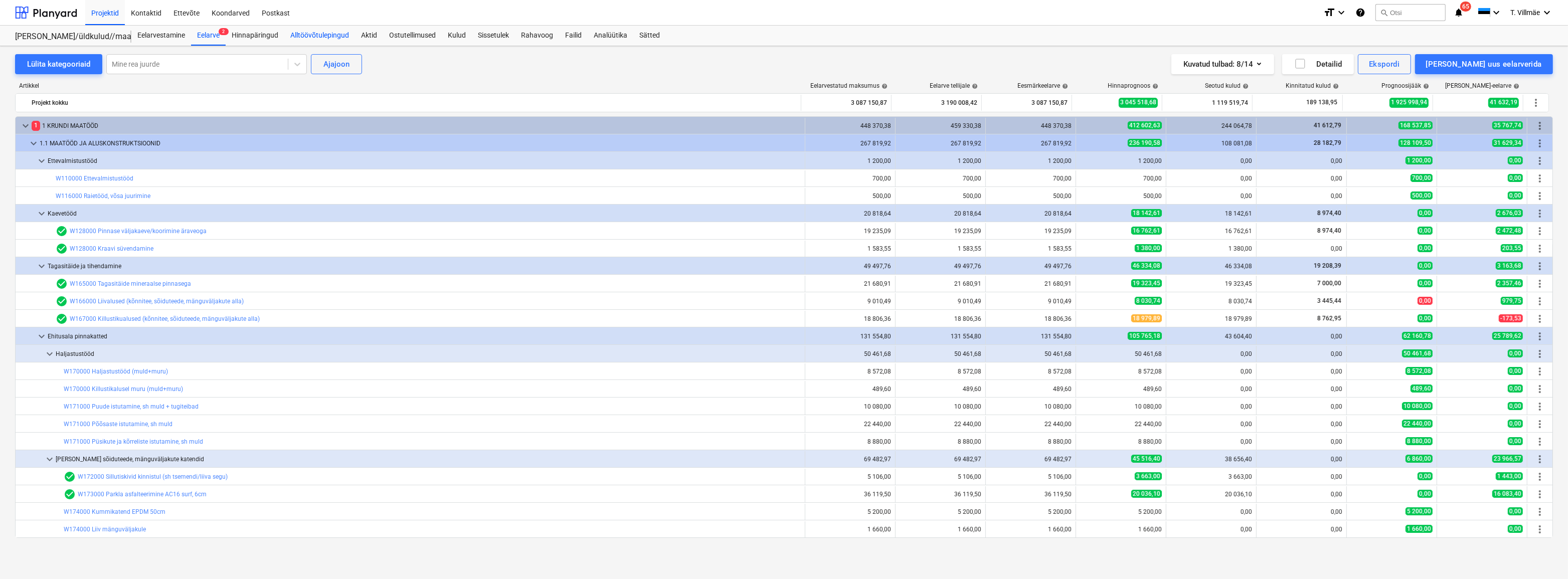
click at [322, 38] on div "Alltöövõtulepingud" at bounding box center [320, 35] width 71 height 20
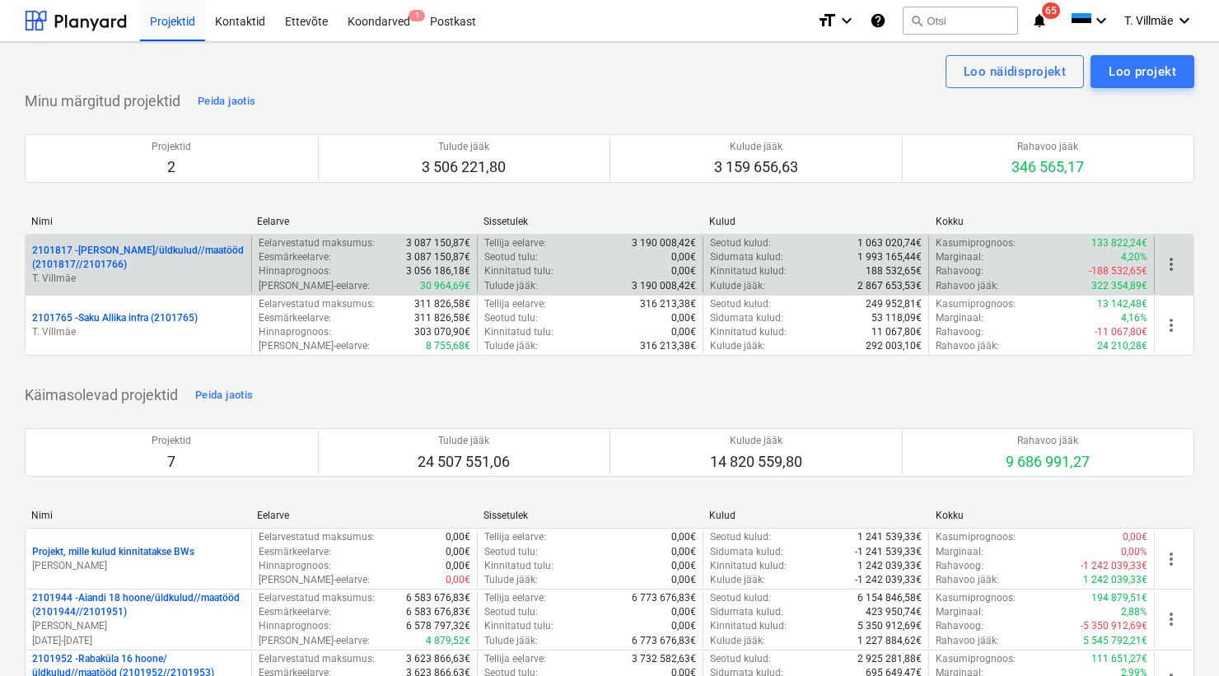
click at [144, 265] on p "2101817 - [PERSON_NAME]/üldkulud//maatööd (2101817//2101766)" at bounding box center [138, 258] width 213 height 28
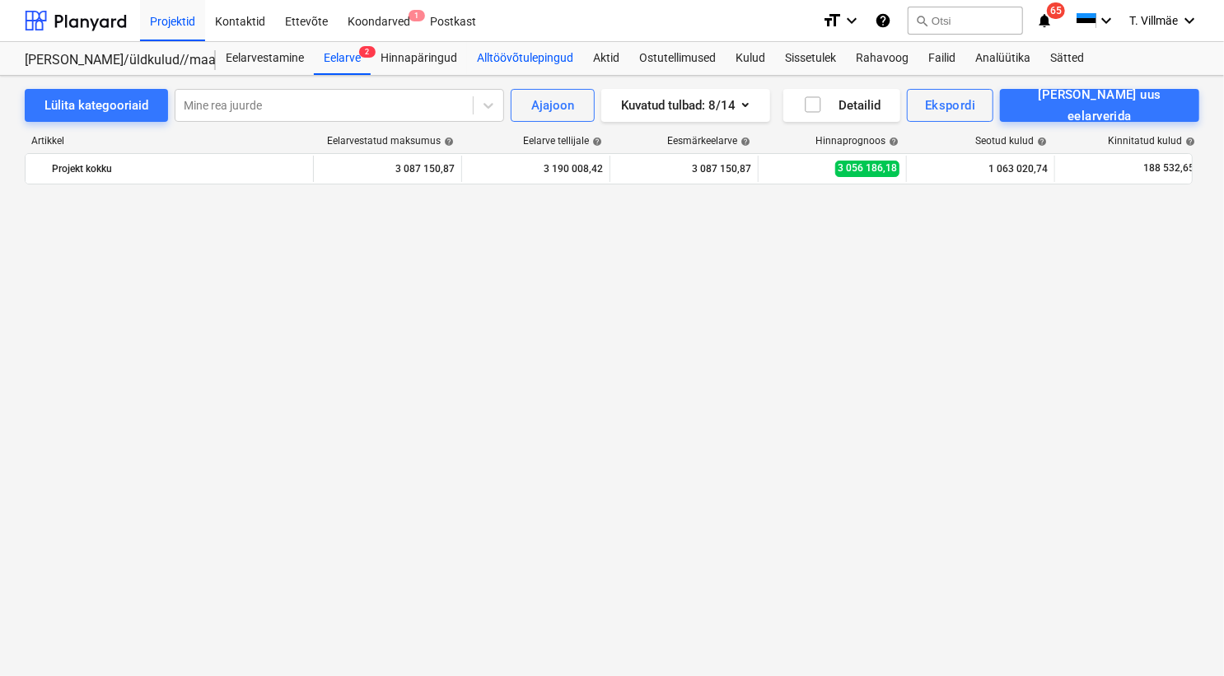
click at [506, 54] on div "Alltöövõtulepingud" at bounding box center [525, 58] width 116 height 33
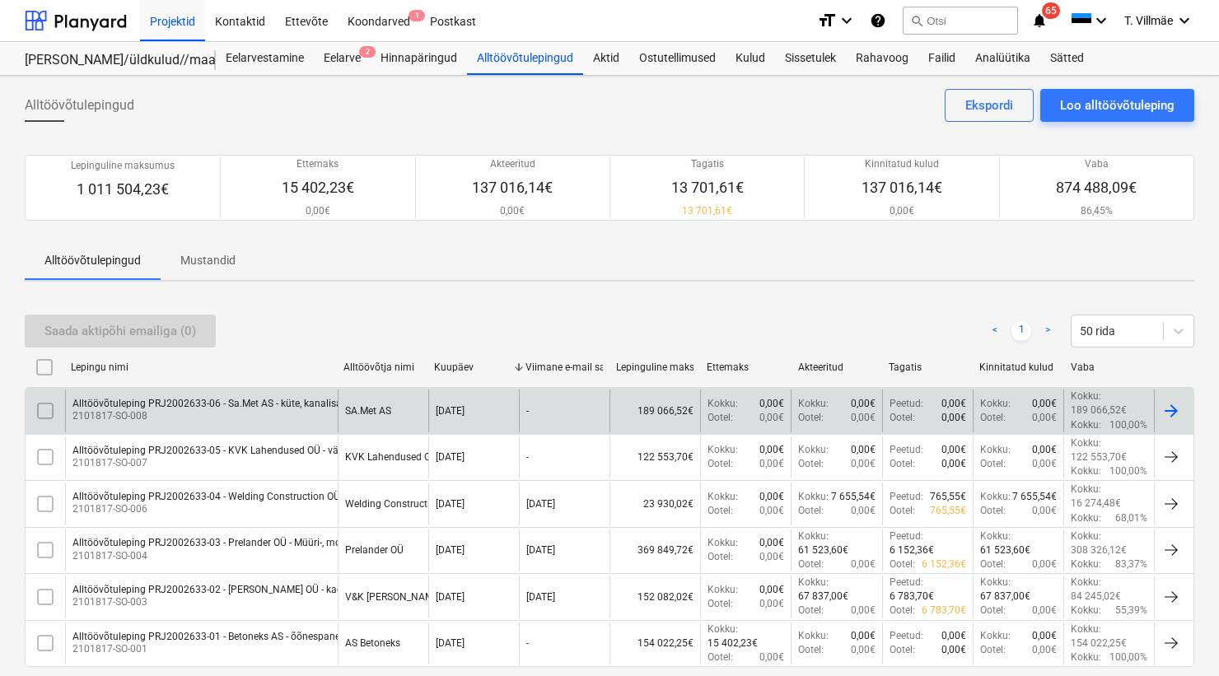
scroll to position [74, 0]
